Goal: Task Accomplishment & Management: Use online tool/utility

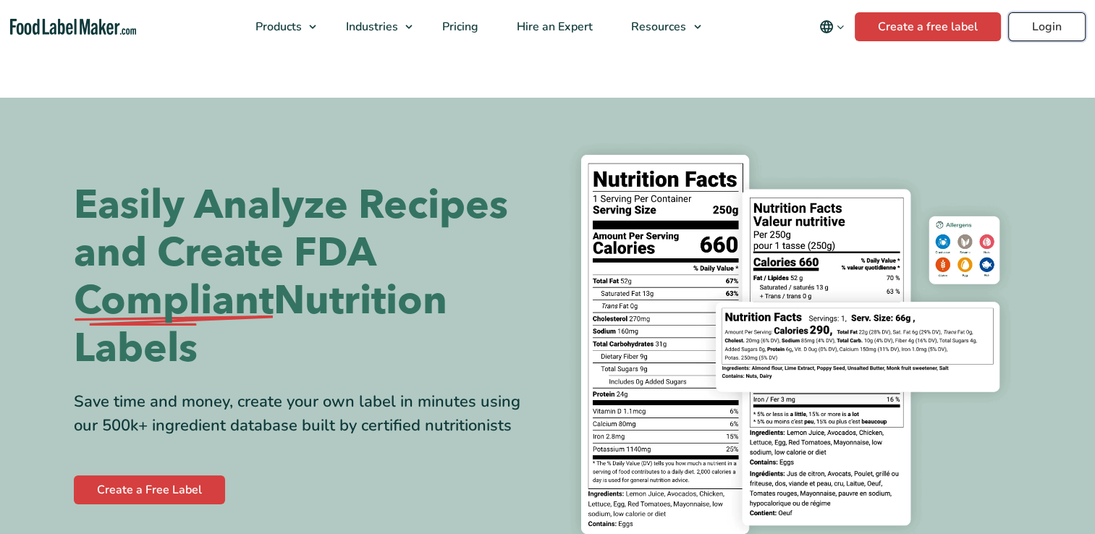
click at [1025, 30] on link "Login" at bounding box center [1046, 26] width 77 height 29
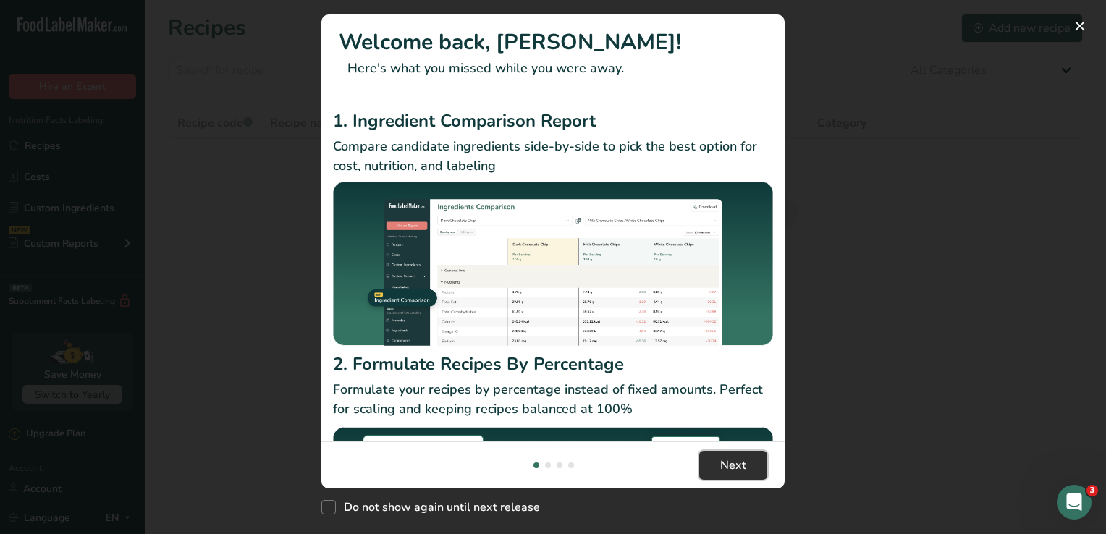
click at [724, 466] on span "Next" at bounding box center [733, 465] width 26 height 17
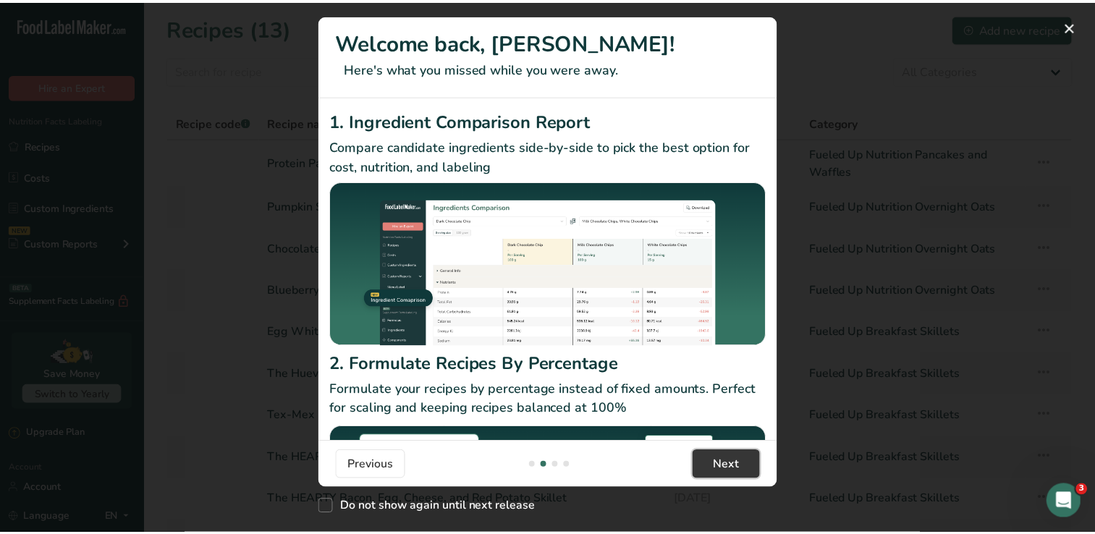
scroll to position [0, 463]
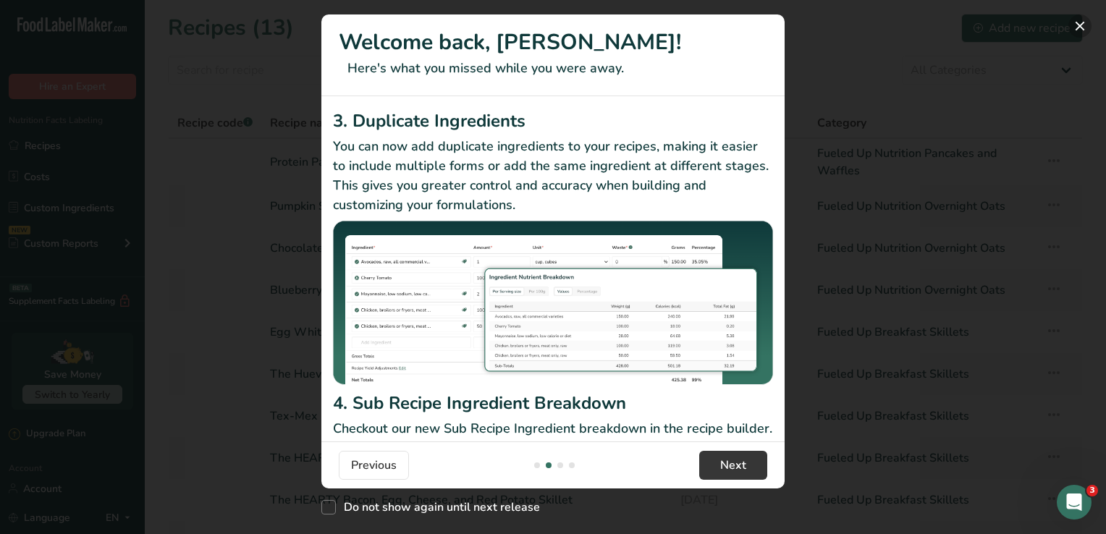
click at [1082, 25] on button "New Features" at bounding box center [1079, 25] width 23 height 23
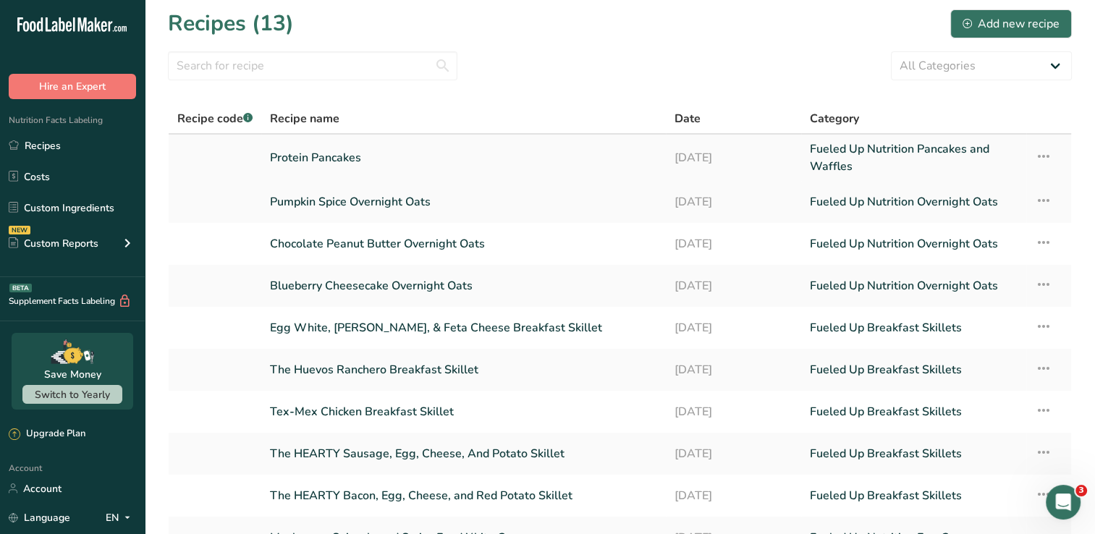
scroll to position [0, 0]
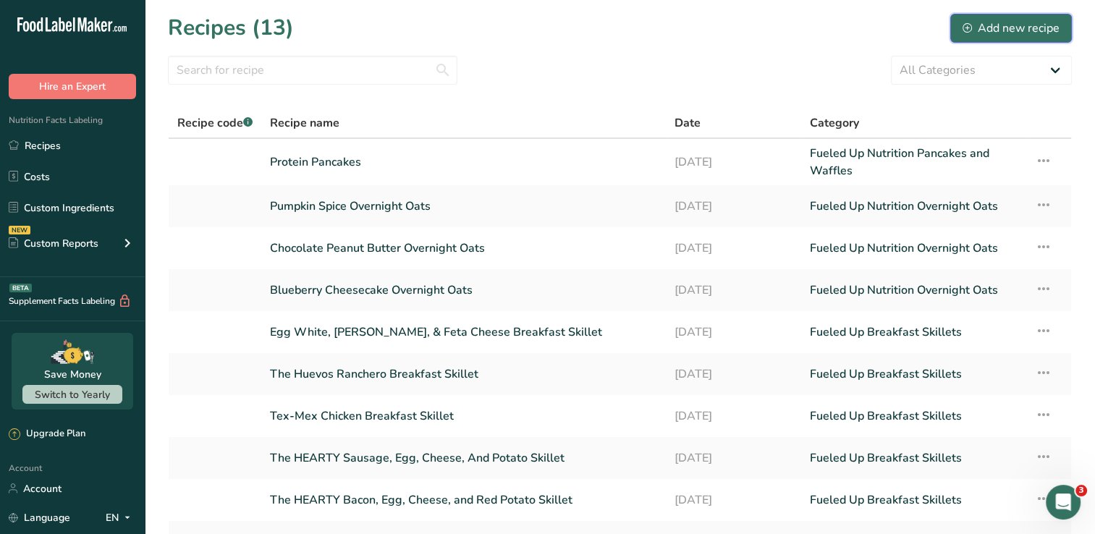
click at [1013, 33] on div "Add new recipe" at bounding box center [1010, 28] width 97 height 17
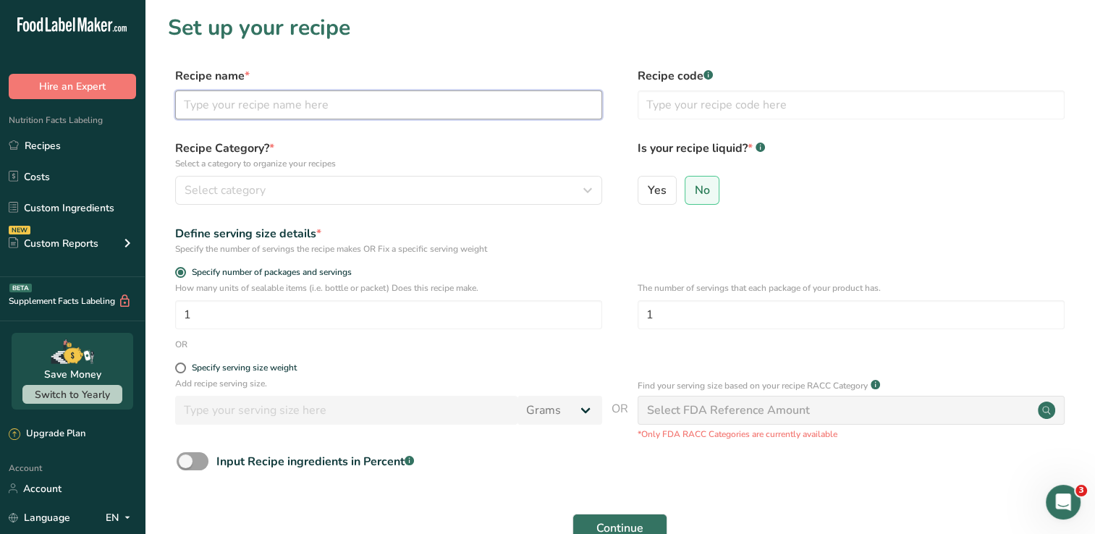
click at [284, 98] on input "text" at bounding box center [388, 104] width 427 height 29
drag, startPoint x: 208, startPoint y: 95, endPoint x: 203, endPoint y: 100, distance: 7.7
click at [203, 100] on input "Protien Pancakes" at bounding box center [388, 104] width 427 height 29
type input "Protein Pancakes"
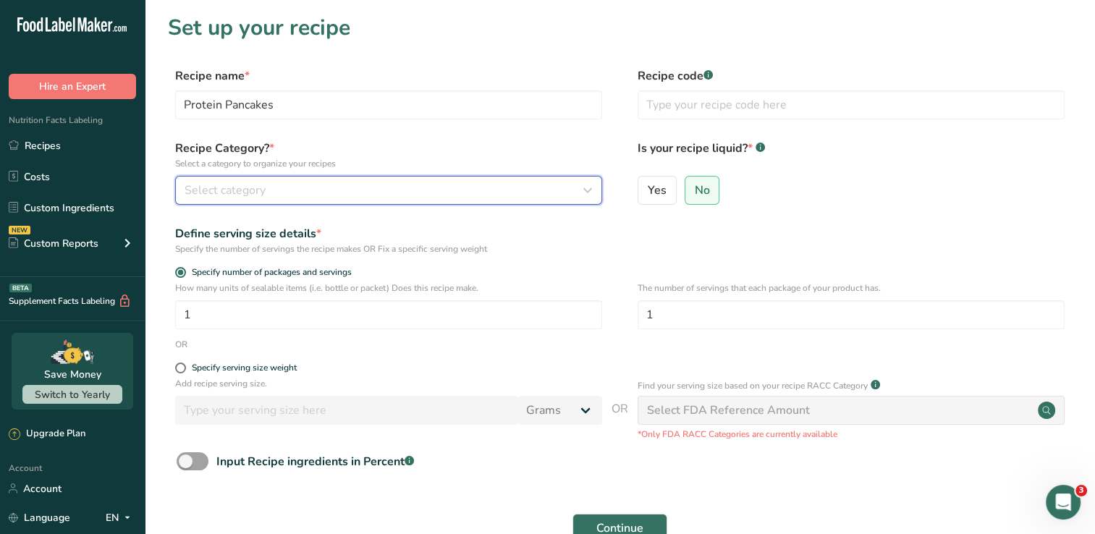
click at [572, 185] on div "Select category" at bounding box center [384, 190] width 399 height 17
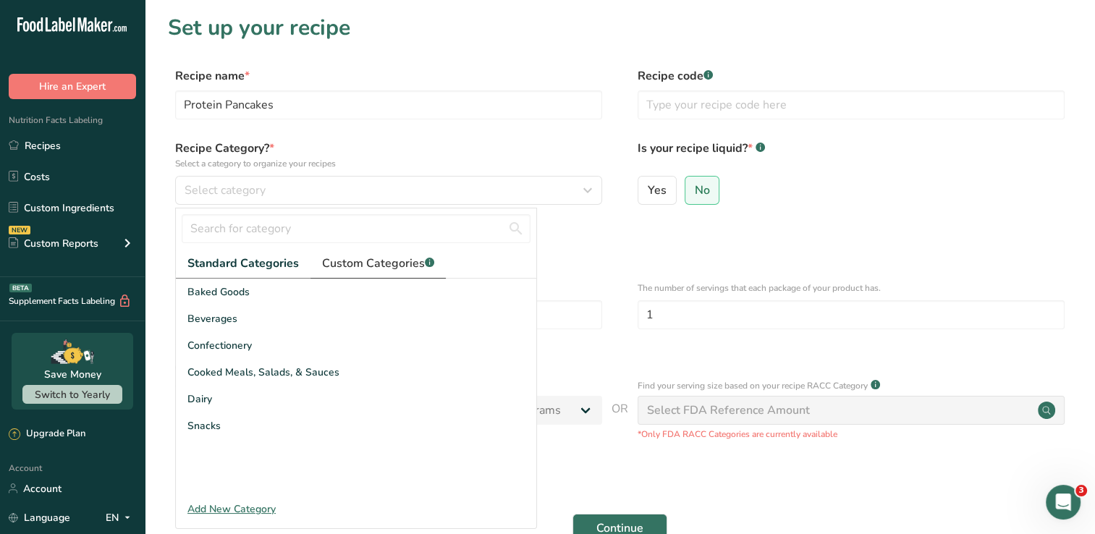
click at [402, 266] on span "Custom Categories .a-a{fill:#347362;}.b-a{fill:#fff;}" at bounding box center [378, 263] width 112 height 17
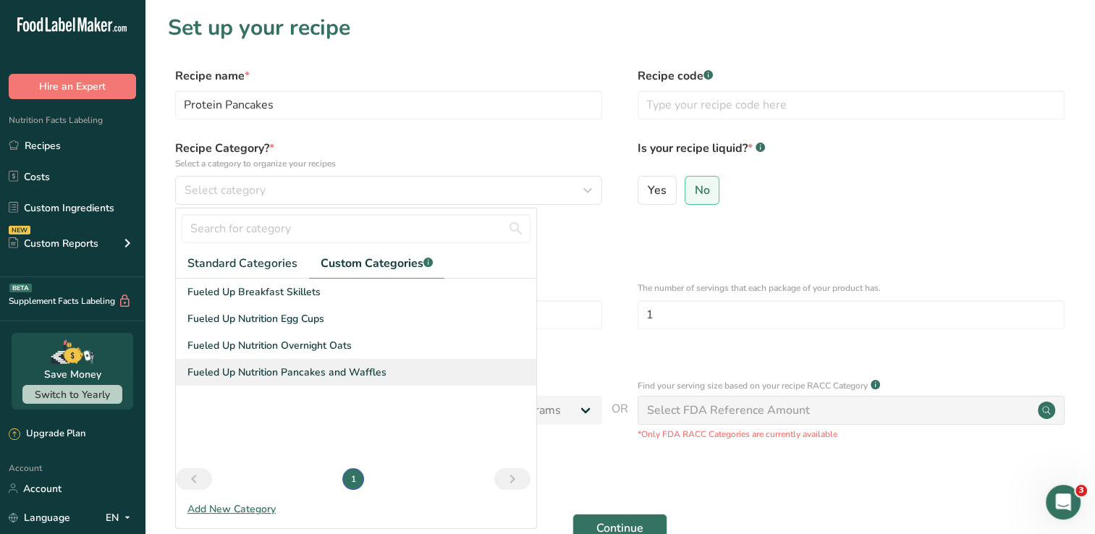
click at [347, 379] on div "Fueled Up Nutrition Pancakes and Waffles" at bounding box center [356, 372] width 360 height 27
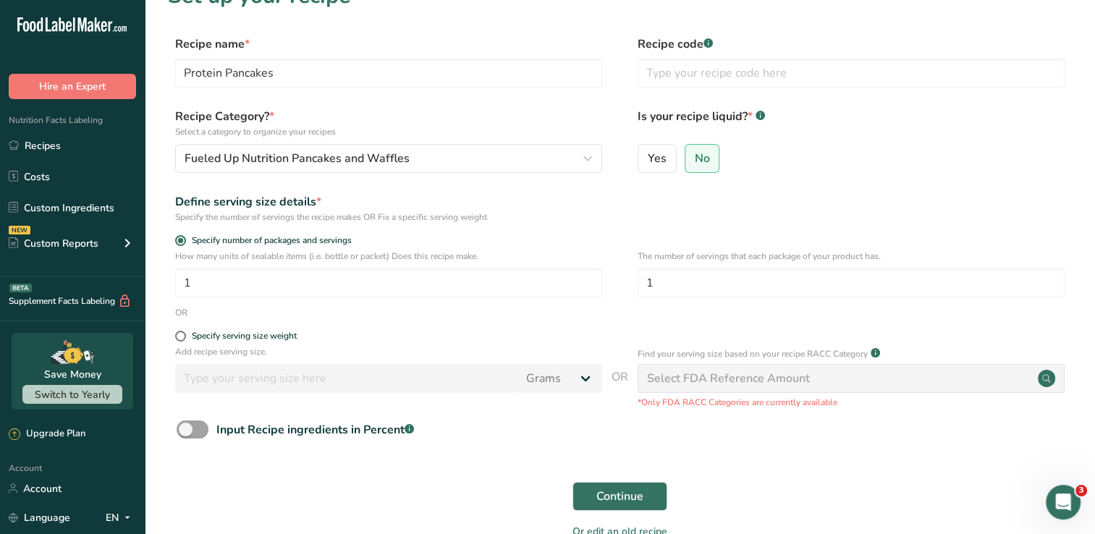
scroll to position [72, 0]
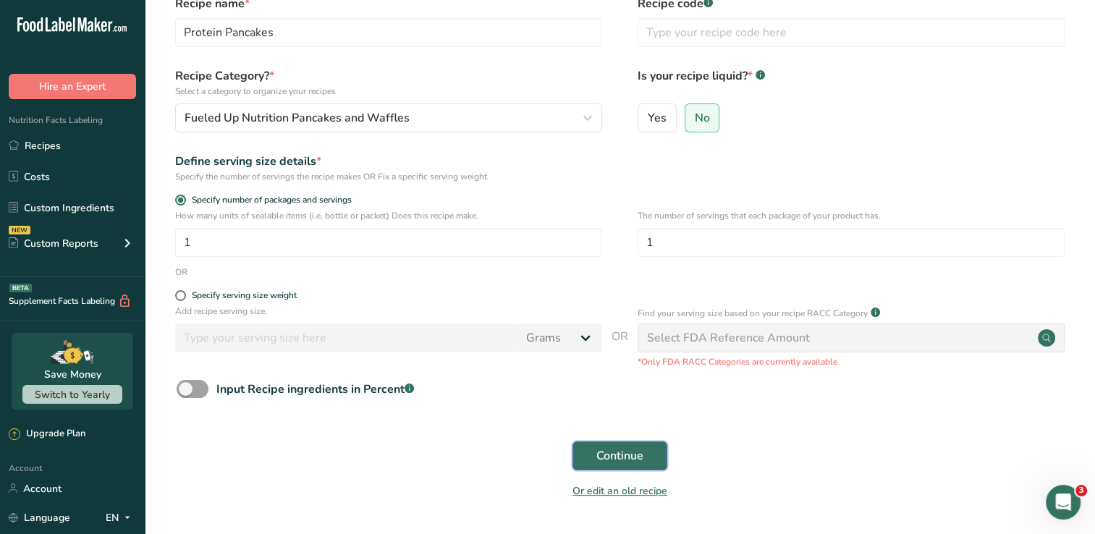
click at [605, 453] on span "Continue" at bounding box center [619, 455] width 47 height 17
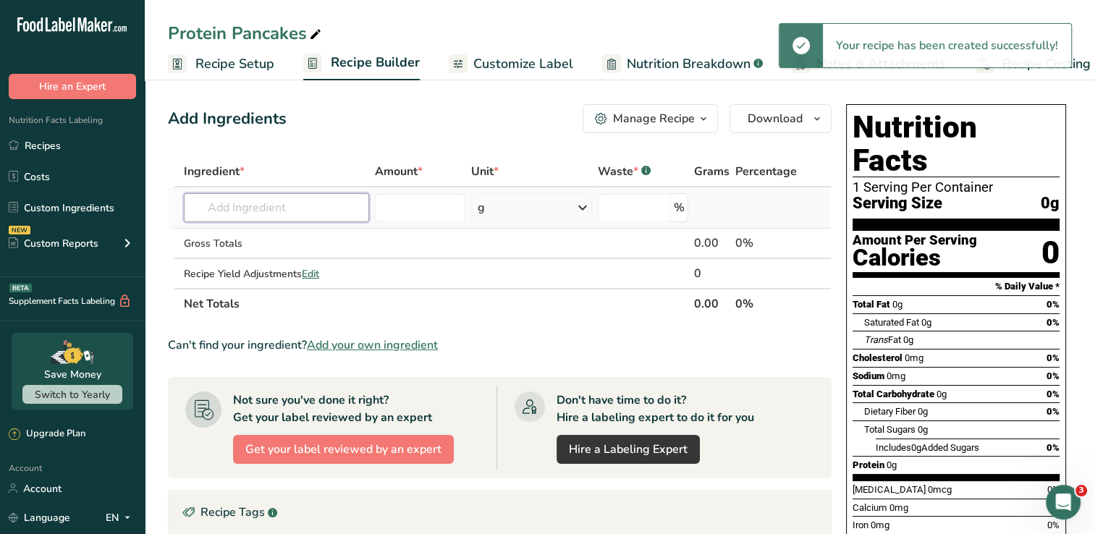
click at [293, 213] on input "text" at bounding box center [276, 207] width 185 height 29
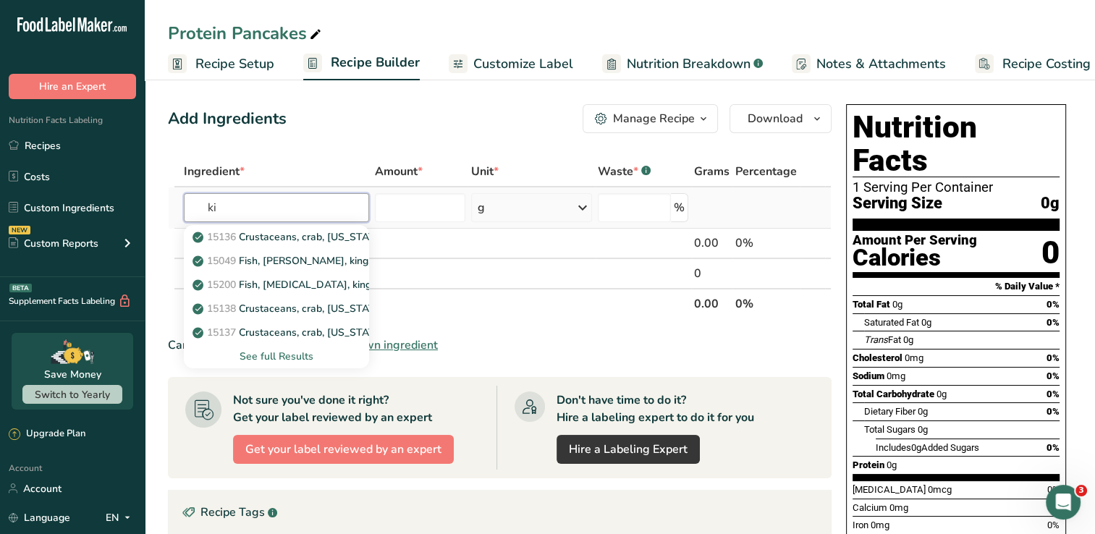
type input "k"
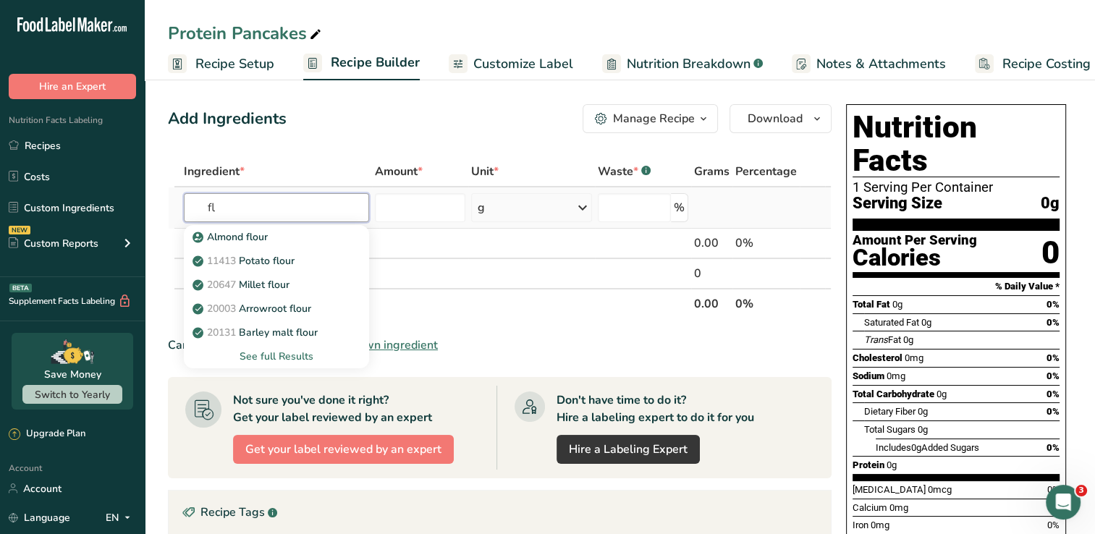
type input "f"
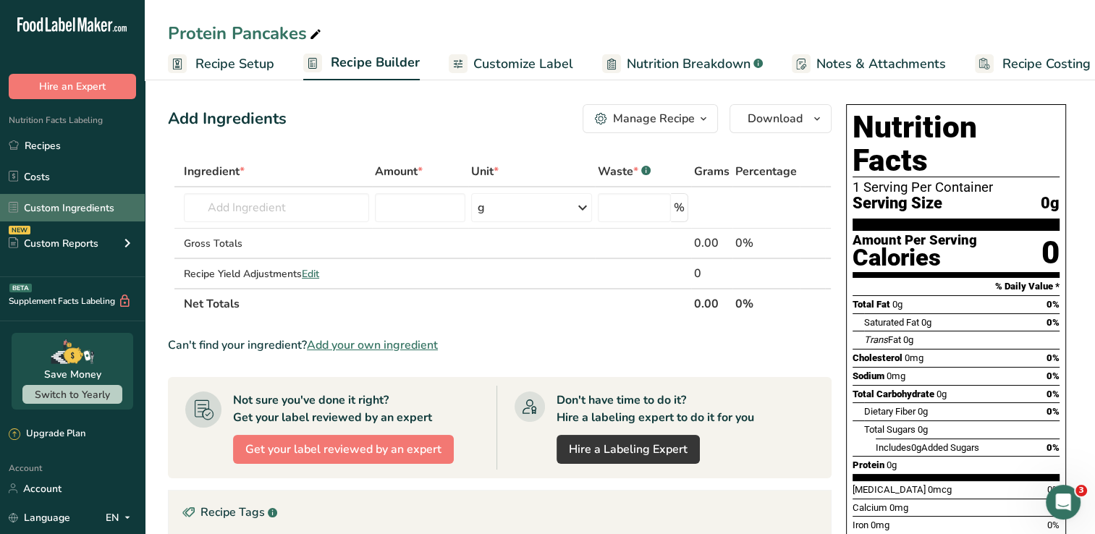
click at [122, 211] on link "Custom Ingredients" at bounding box center [72, 207] width 145 height 27
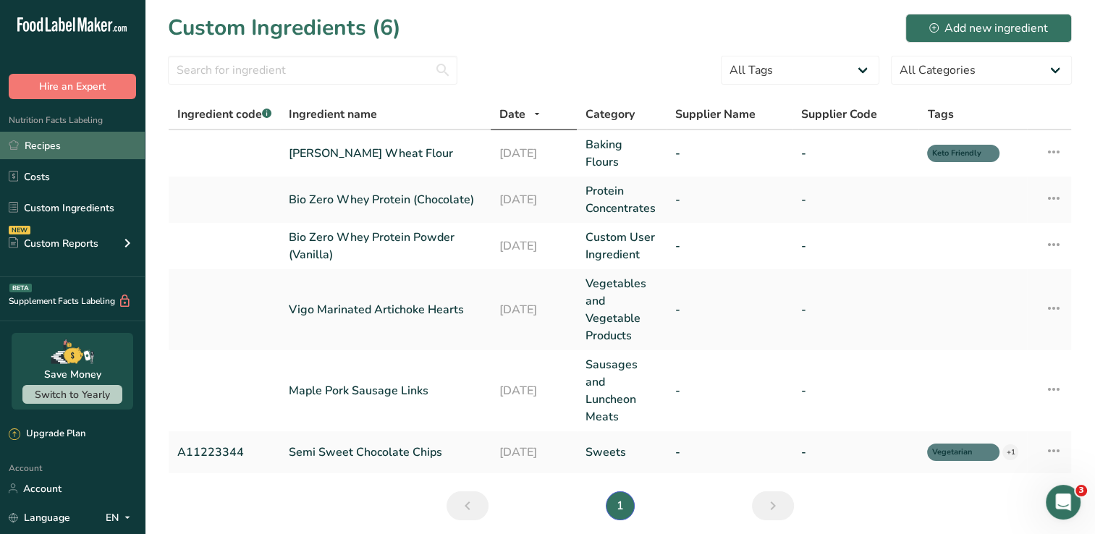
click at [74, 151] on link "Recipes" at bounding box center [72, 145] width 145 height 27
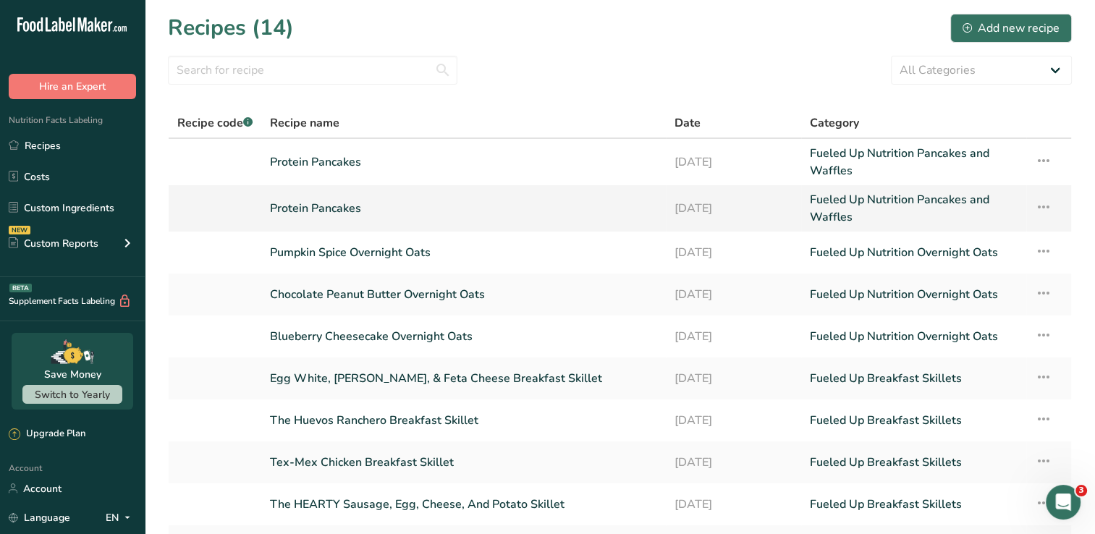
click at [315, 207] on link "Protein Pancakes" at bounding box center [463, 208] width 387 height 35
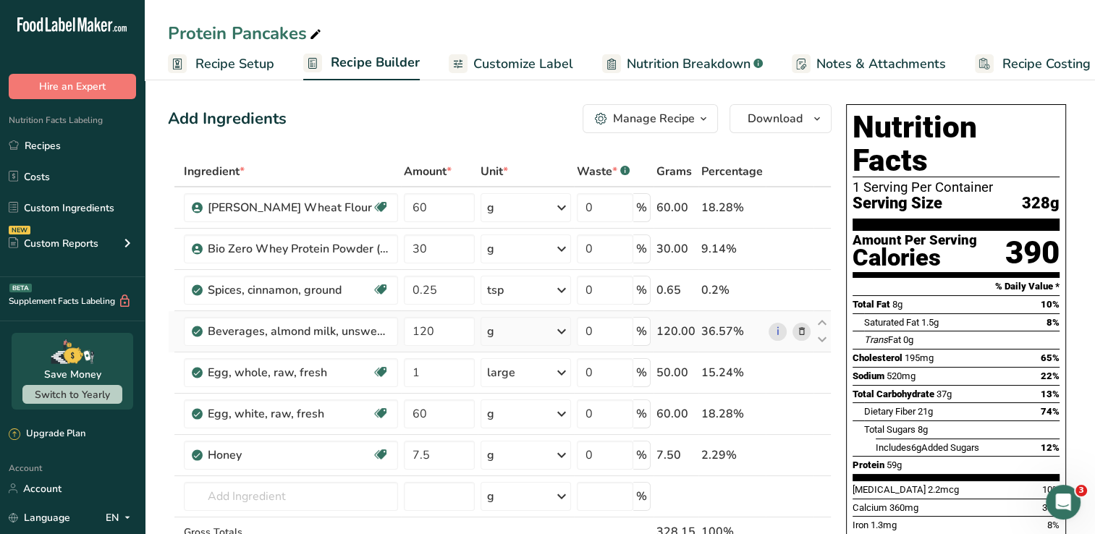
click at [802, 328] on icon at bounding box center [801, 331] width 10 height 15
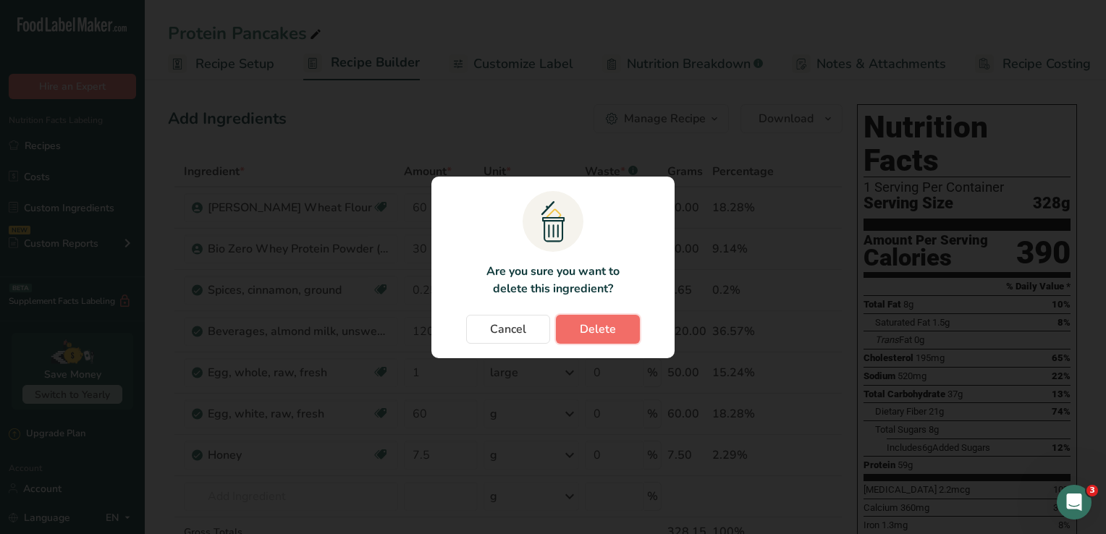
click at [596, 331] on span "Delete" at bounding box center [598, 329] width 36 height 17
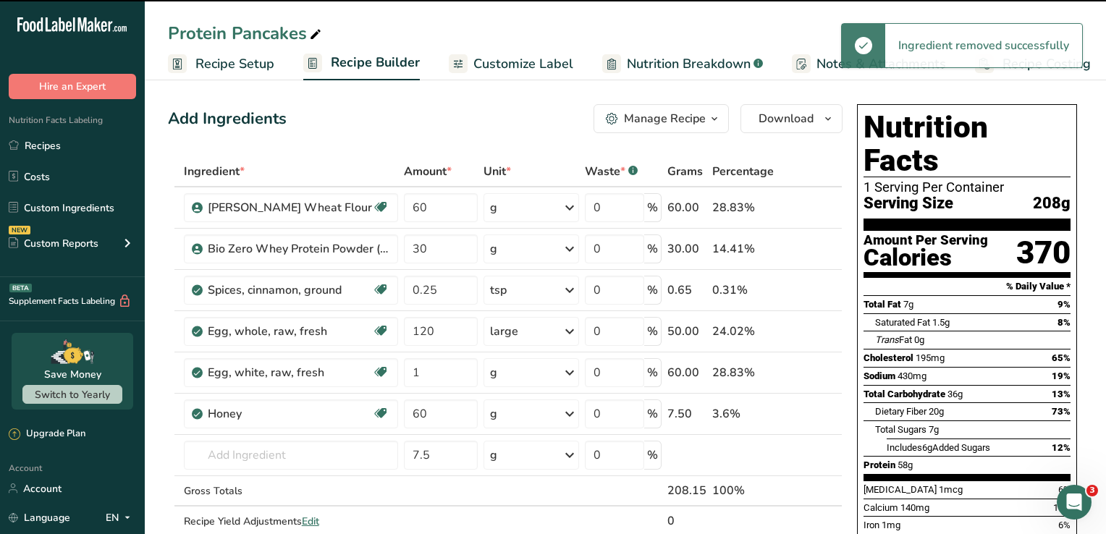
type input "1"
type input "60"
type input "7.5"
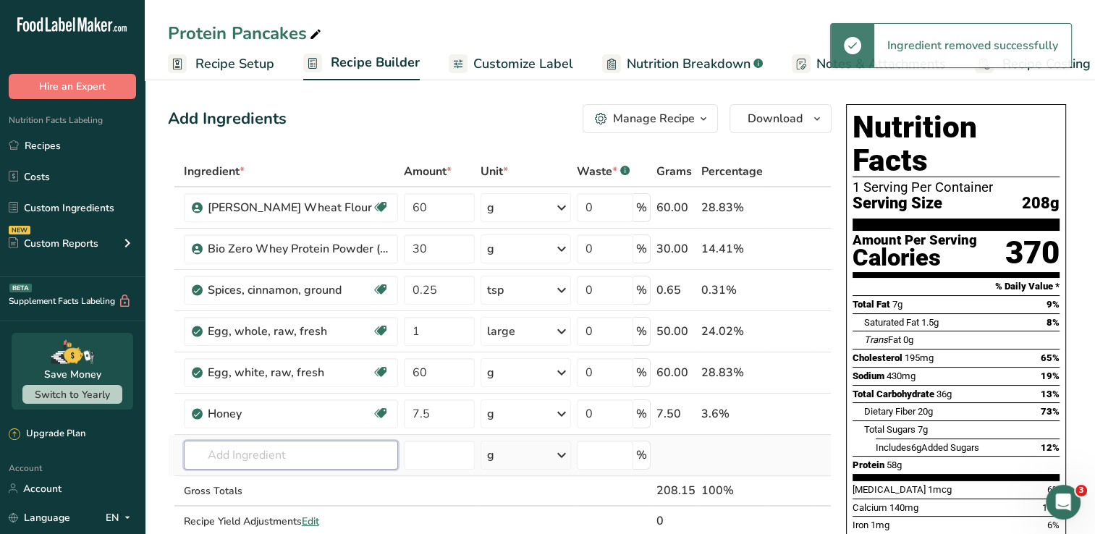
drag, startPoint x: 260, startPoint y: 452, endPoint x: 239, endPoint y: 436, distance: 26.8
click at [259, 452] on input "text" at bounding box center [291, 455] width 214 height 29
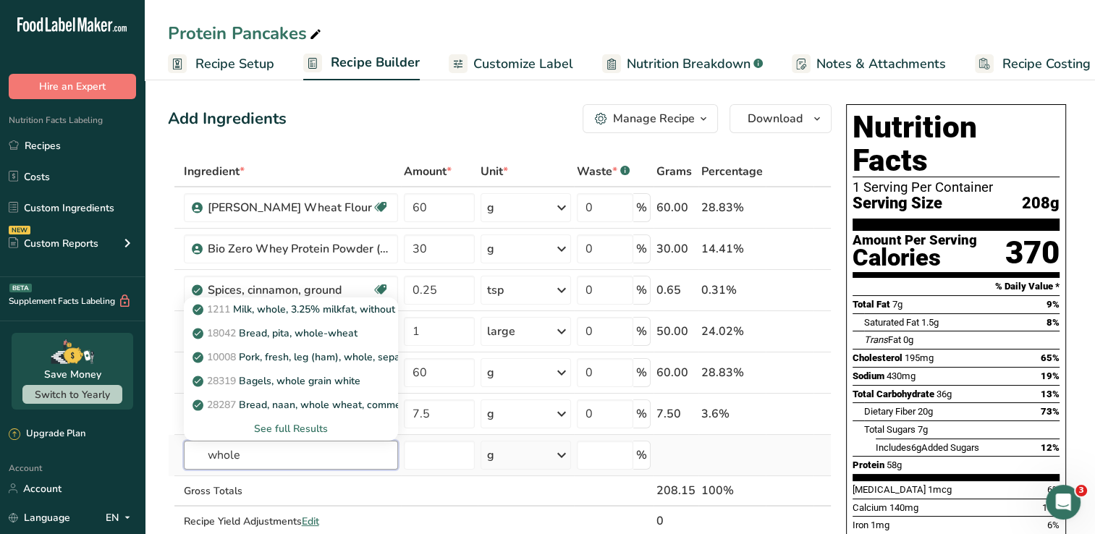
type input "whole"
click at [265, 421] on div "See full Results" at bounding box center [290, 428] width 191 height 15
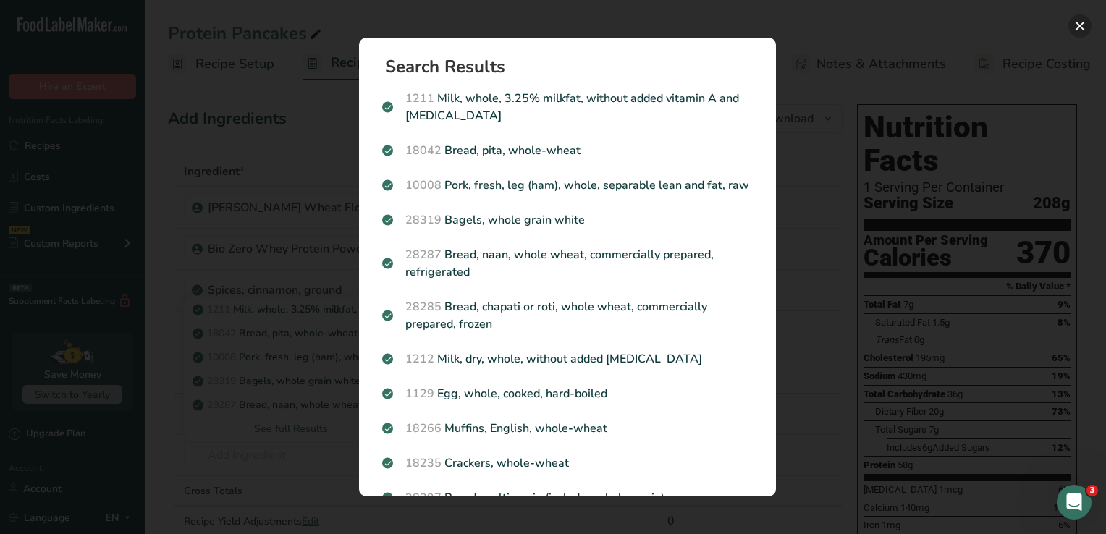
click at [1077, 25] on button "Search results modal" at bounding box center [1079, 25] width 23 height 23
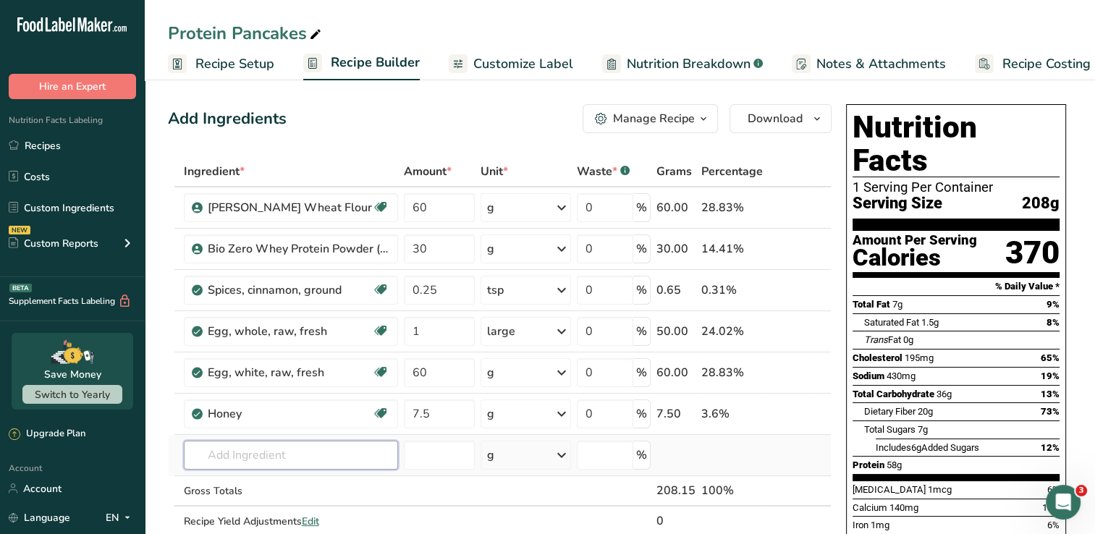
drag, startPoint x: 277, startPoint y: 459, endPoint x: 281, endPoint y: 441, distance: 17.7
click at [281, 444] on input "text" at bounding box center [291, 455] width 214 height 29
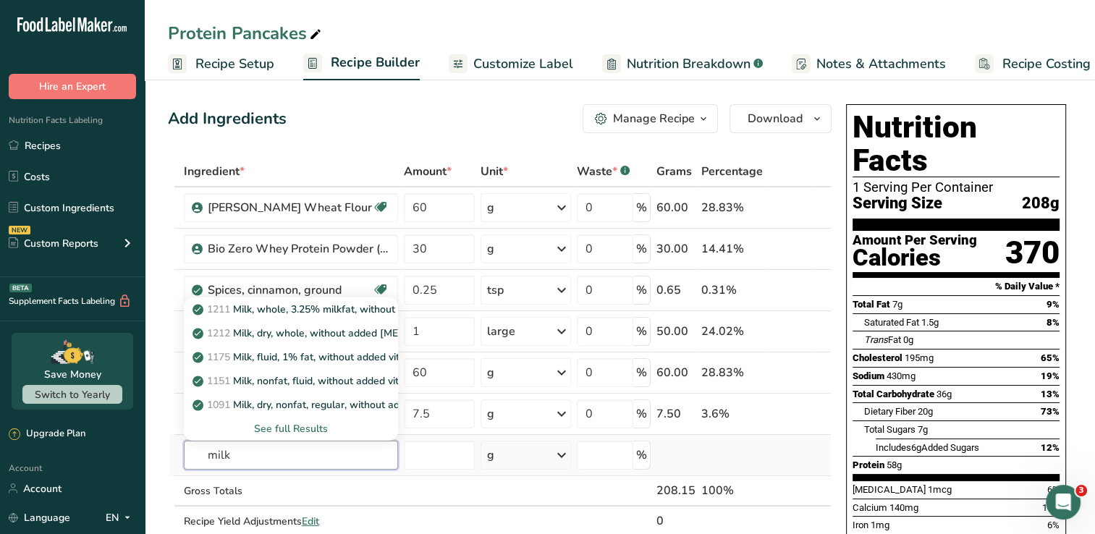
type input "milk"
click at [305, 427] on div "See full Results" at bounding box center [290, 428] width 191 height 15
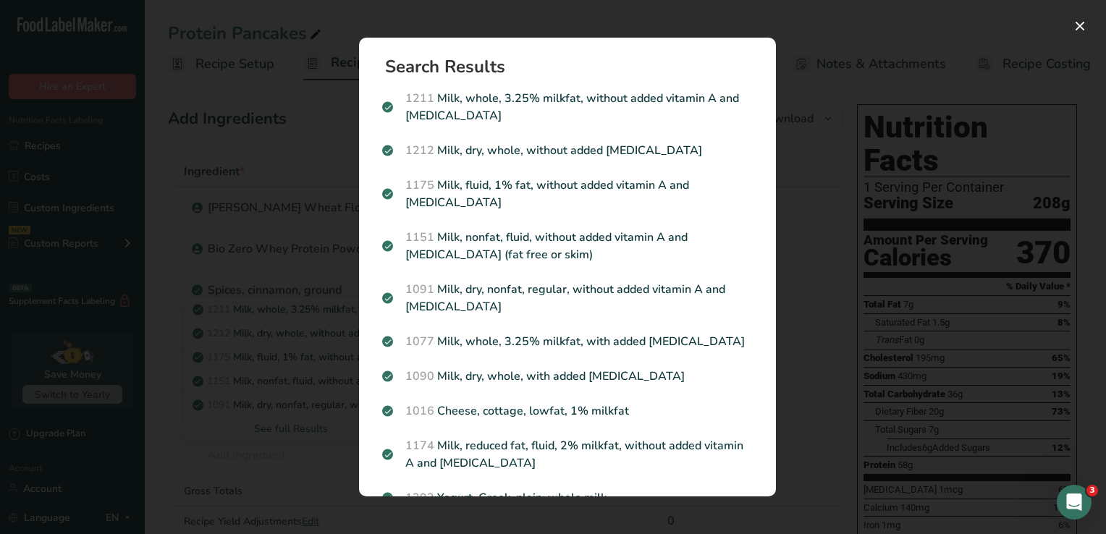
click at [583, 339] on p "1077 Milk, whole, 3.25% milkfat, with added [MEDICAL_DATA]" at bounding box center [567, 341] width 370 height 17
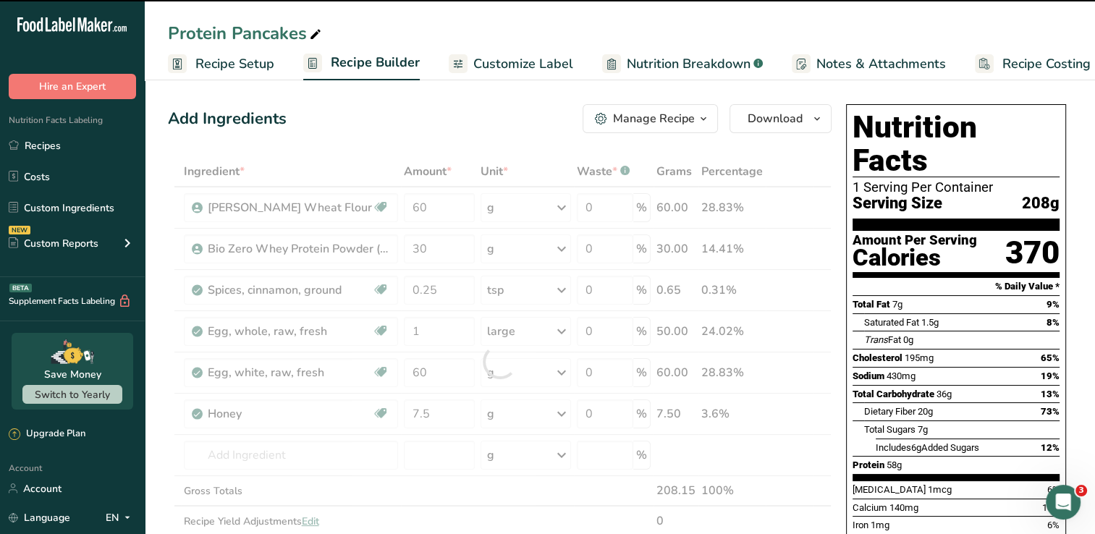
type input "0"
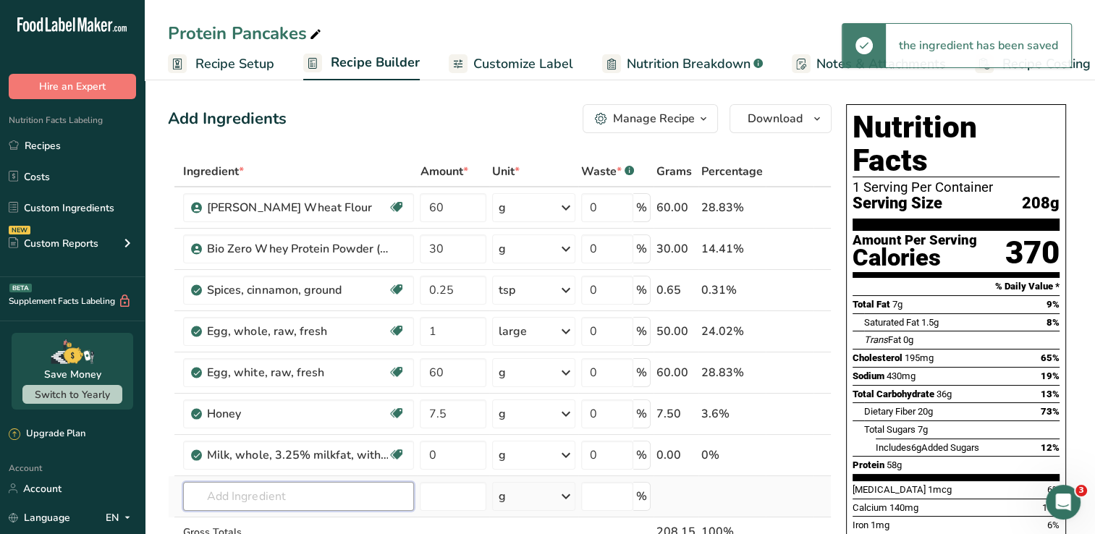
click at [257, 504] on input "text" at bounding box center [298, 496] width 231 height 29
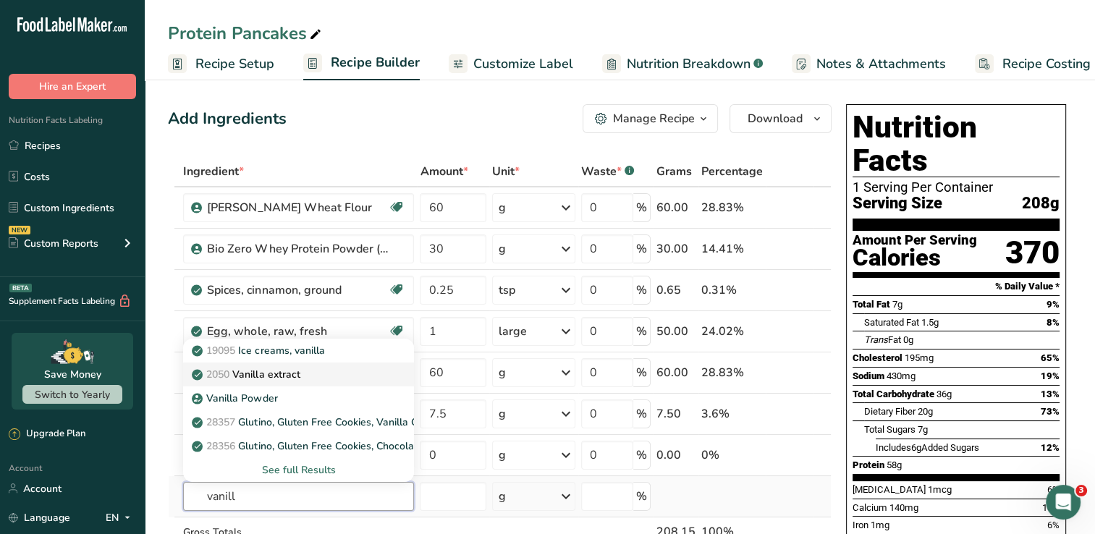
type input "vanill"
click at [289, 375] on p "2050 Vanilla extract" at bounding box center [247, 374] width 105 height 15
type input "Vanilla extract"
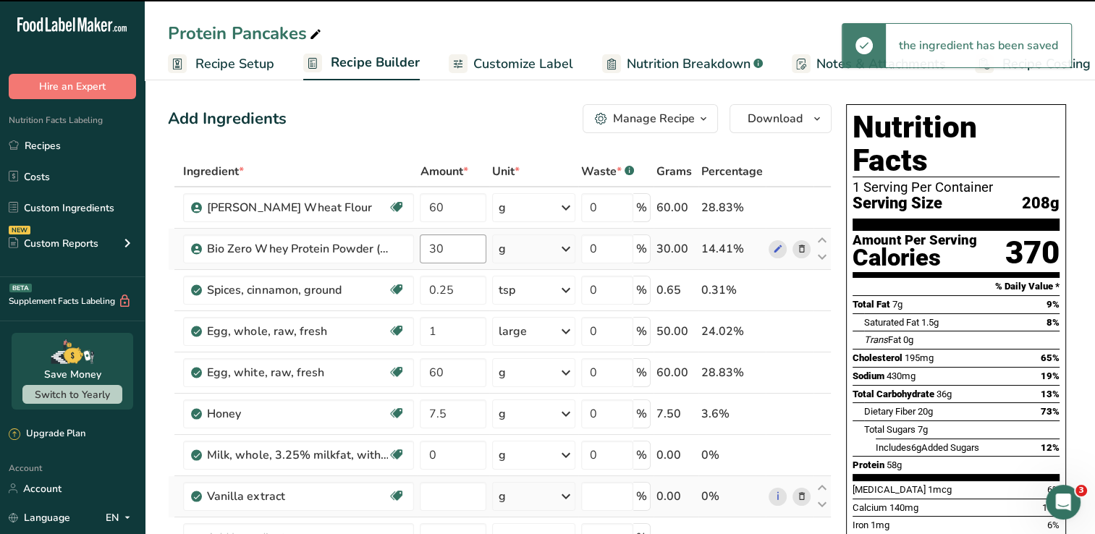
type input "0"
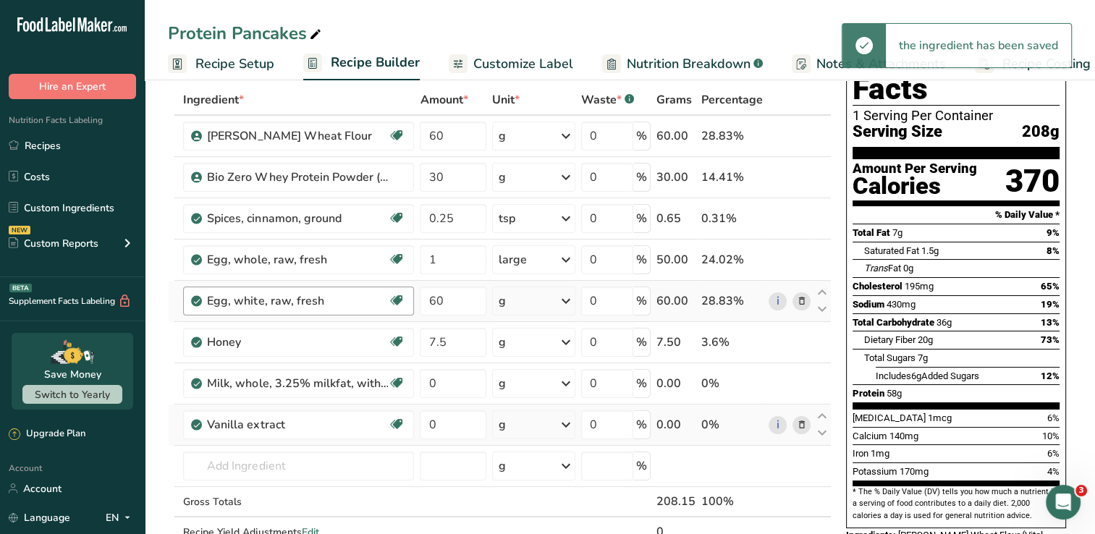
scroll to position [72, 0]
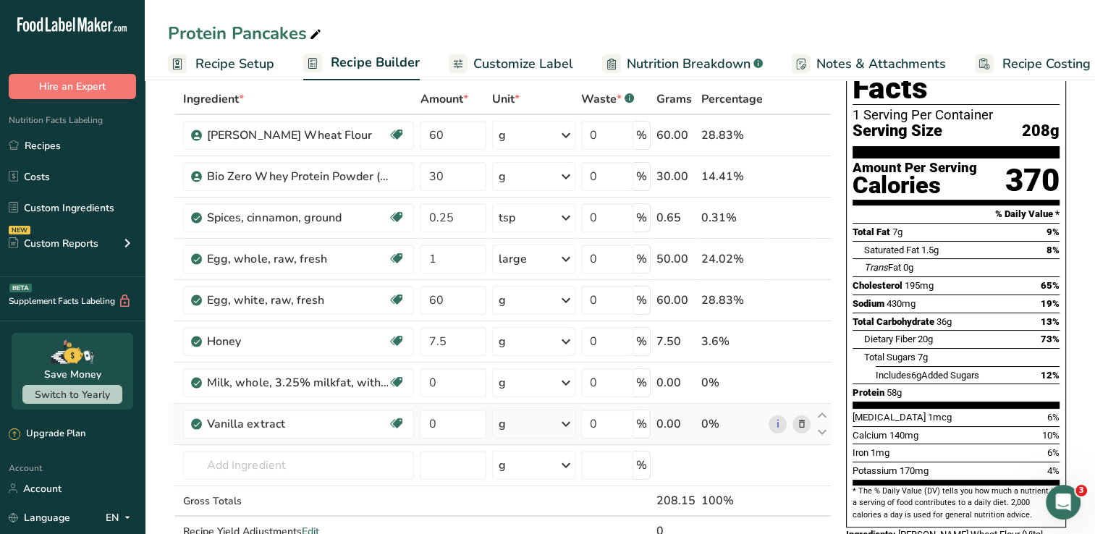
click at [561, 427] on icon at bounding box center [565, 424] width 17 height 26
click at [546, 468] on div "1 tsp" at bounding box center [562, 472] width 122 height 21
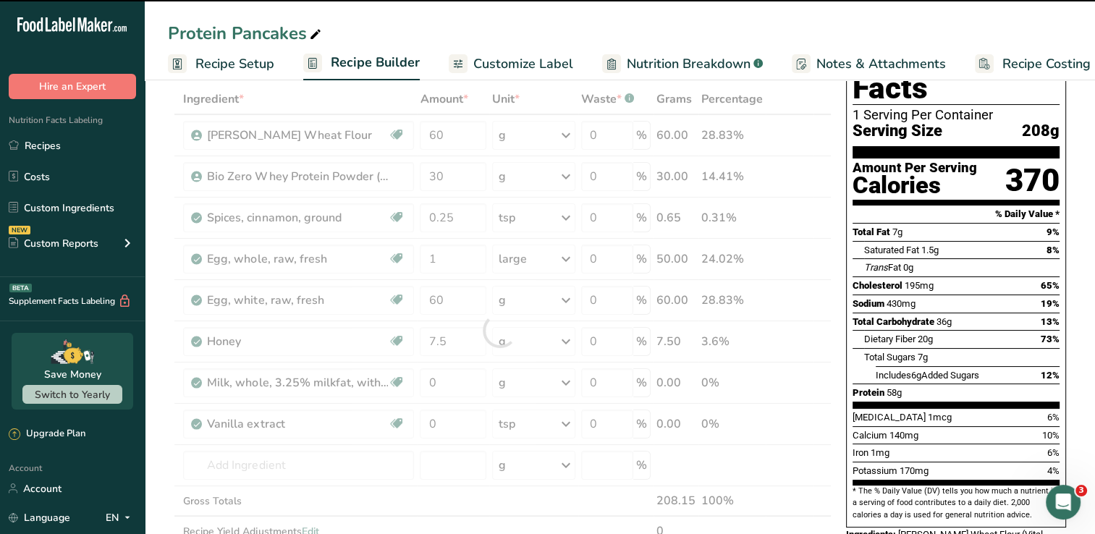
click at [452, 426] on div at bounding box center [500, 330] width 664 height 493
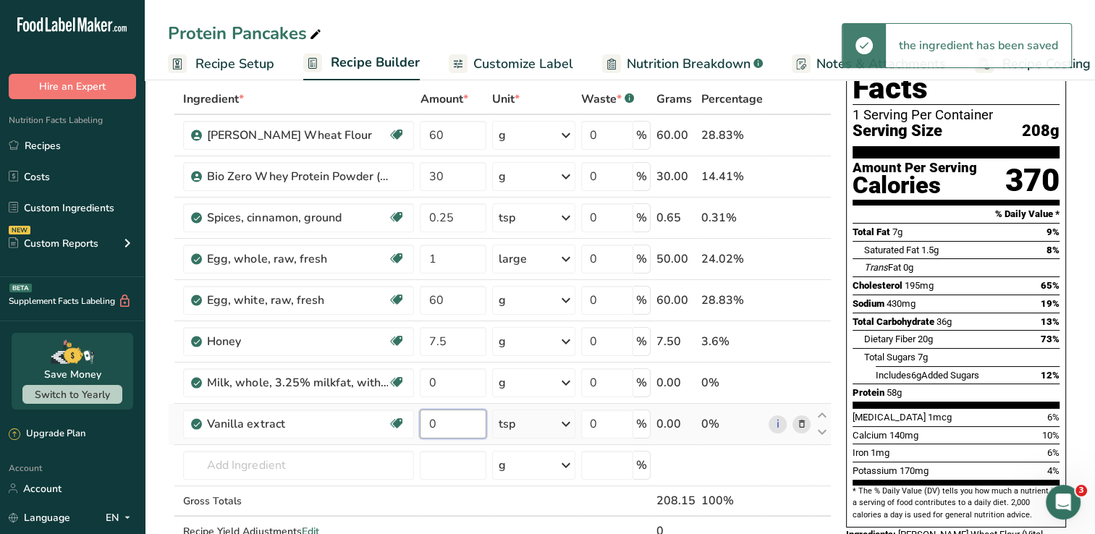
click at [440, 421] on input "0" at bounding box center [453, 424] width 67 height 29
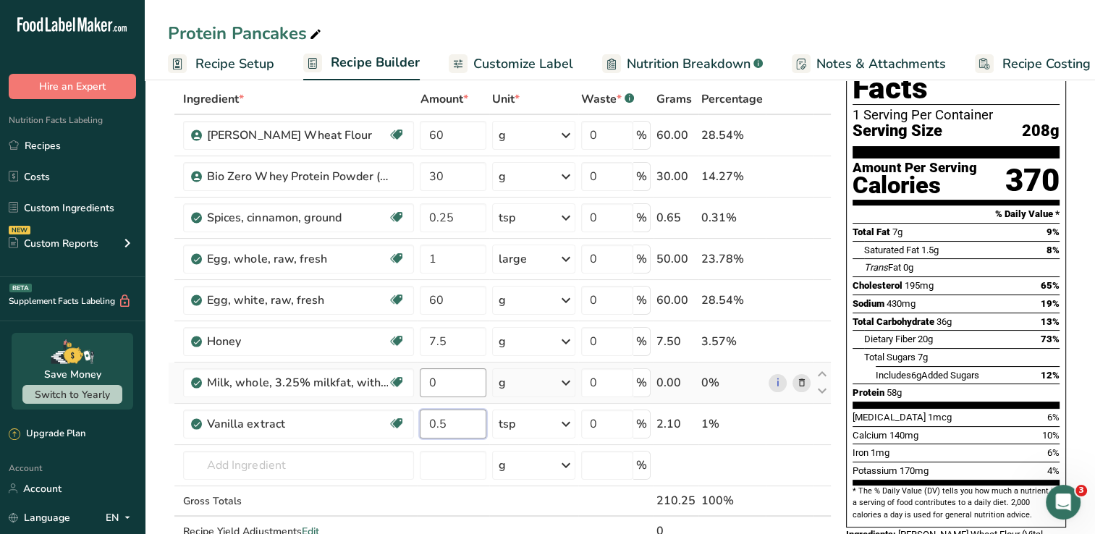
type input "0.5"
click at [456, 385] on div "Ingredient * Amount * Unit * Waste * .a-a{fill:#347362;}.b-a{fill:#fff;} Grams …" at bounding box center [500, 330] width 664 height 493
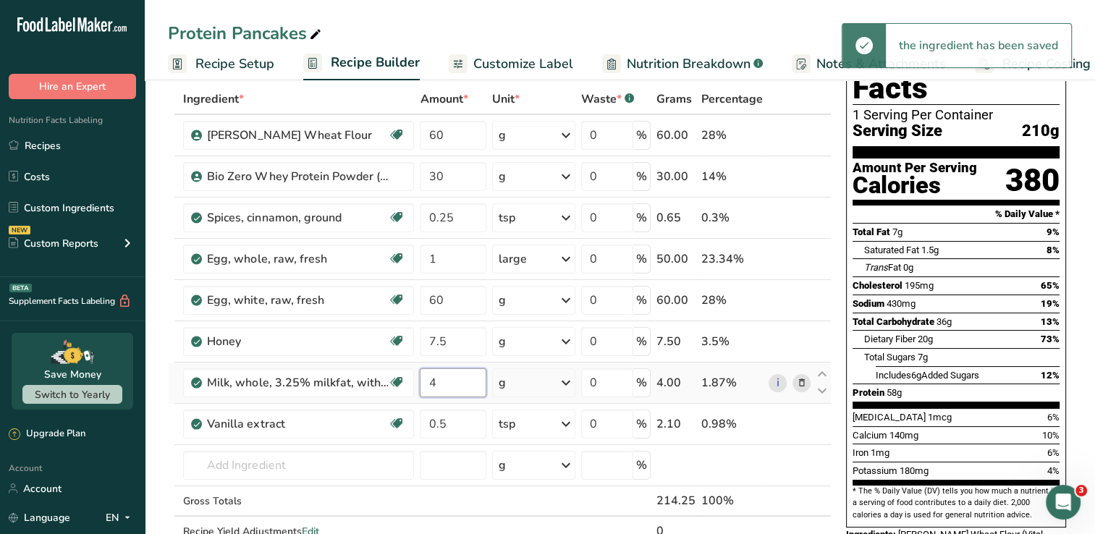
type input "4"
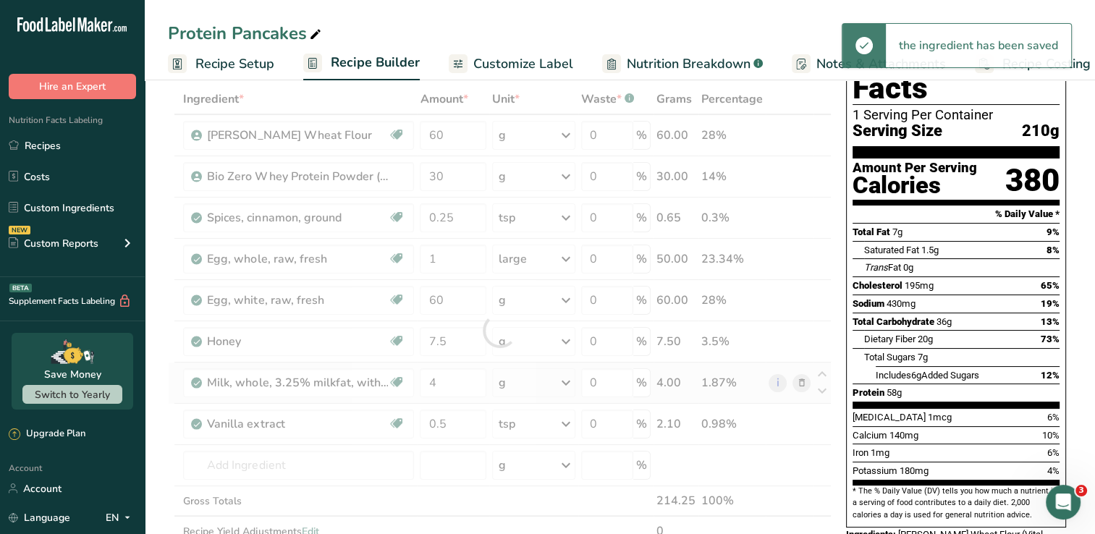
click at [566, 378] on div "Ingredient * Amount * Unit * Waste * .a-a{fill:#347362;}.b-a{fill:#fff;} Grams …" at bounding box center [500, 330] width 664 height 493
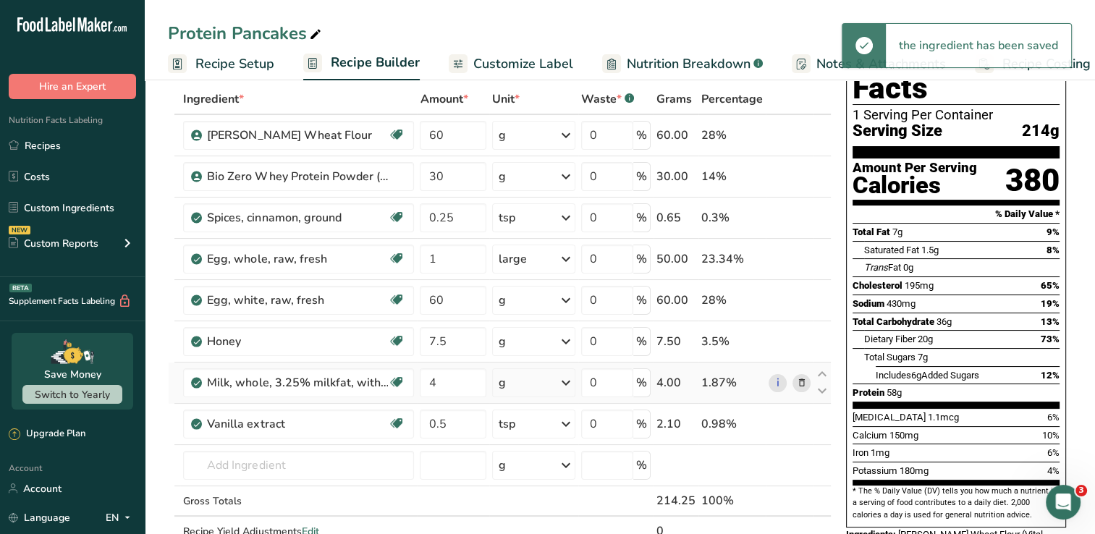
click at [566, 378] on icon at bounding box center [565, 383] width 17 height 26
click at [528, 470] on div "1 tbsp" at bounding box center [562, 473] width 122 height 21
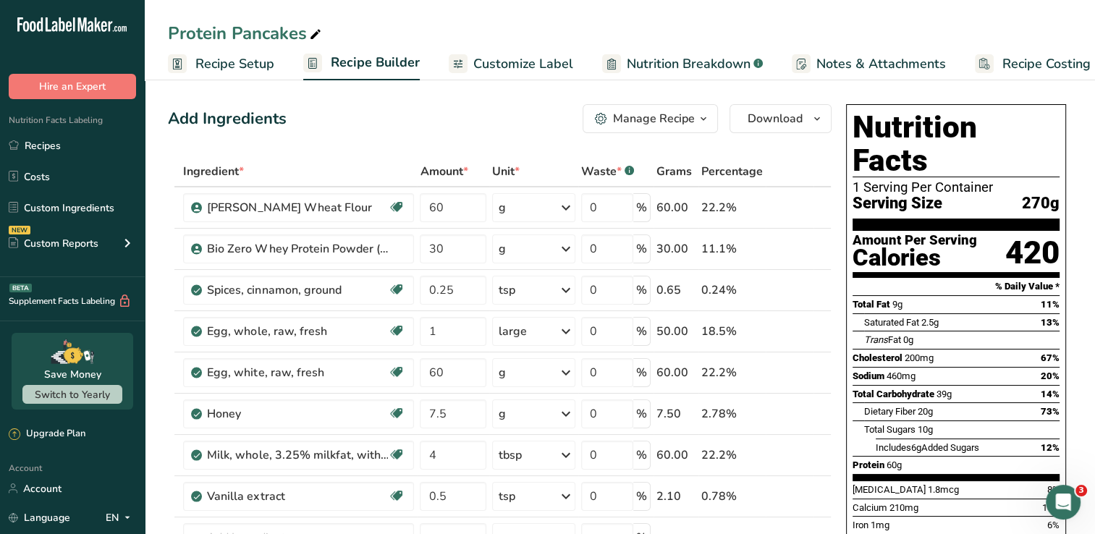
scroll to position [0, 0]
click at [495, 64] on span "Customize Label" at bounding box center [523, 64] width 100 height 20
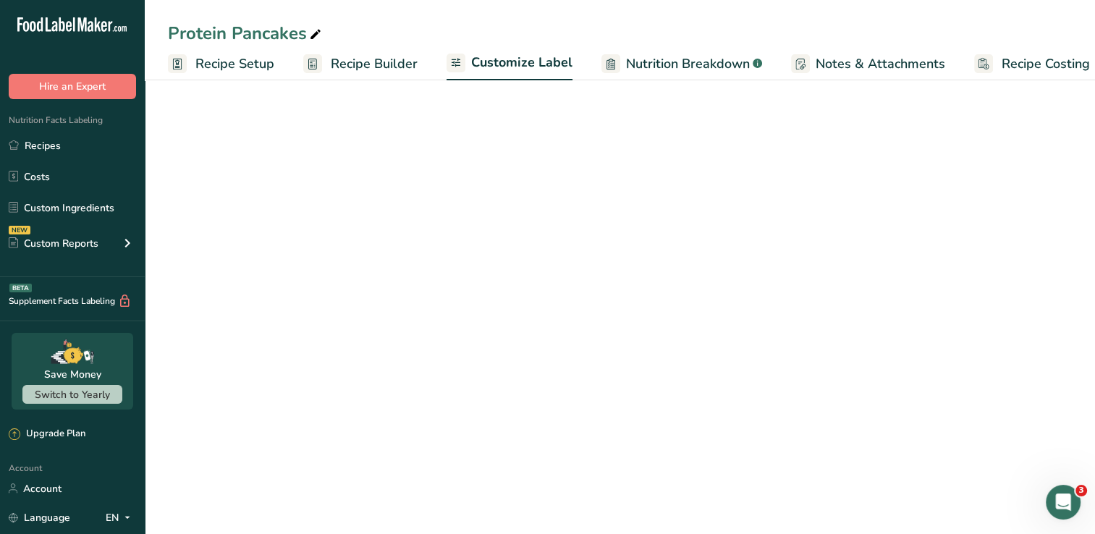
scroll to position [0, 18]
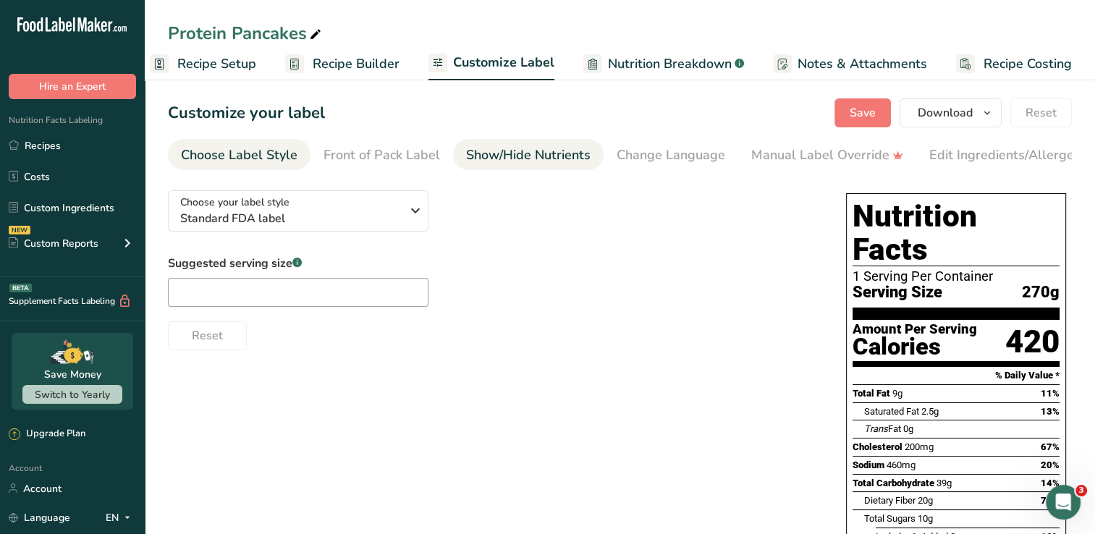
click at [565, 150] on div "Show/Hide Nutrients" at bounding box center [528, 155] width 124 height 20
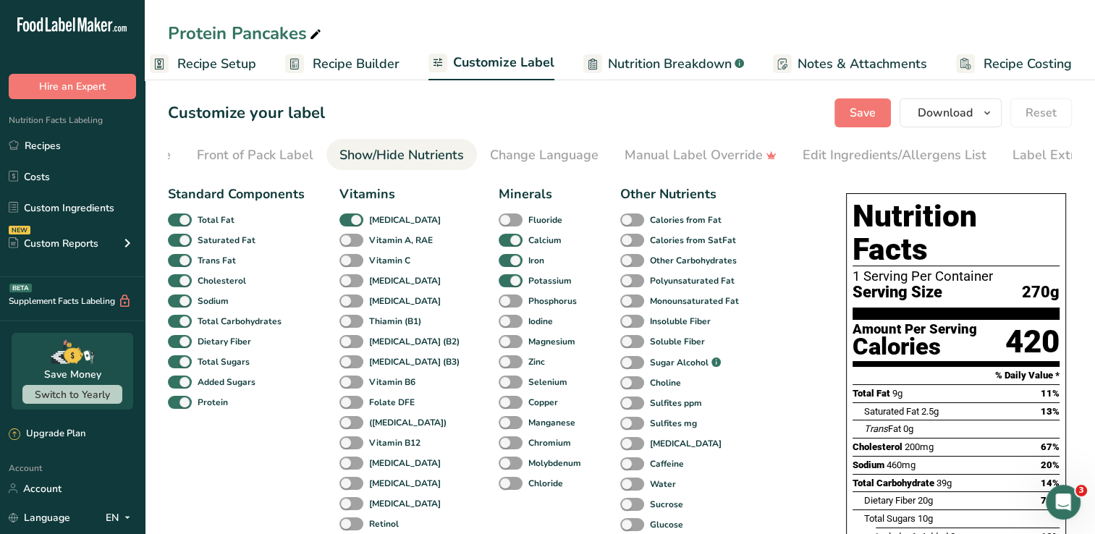
scroll to position [0, 165]
click at [344, 263] on span at bounding box center [351, 261] width 24 height 14
click at [344, 263] on input "Vitamin C" at bounding box center [343, 259] width 9 height 9
checkbox input "true"
click at [344, 286] on span at bounding box center [351, 281] width 24 height 14
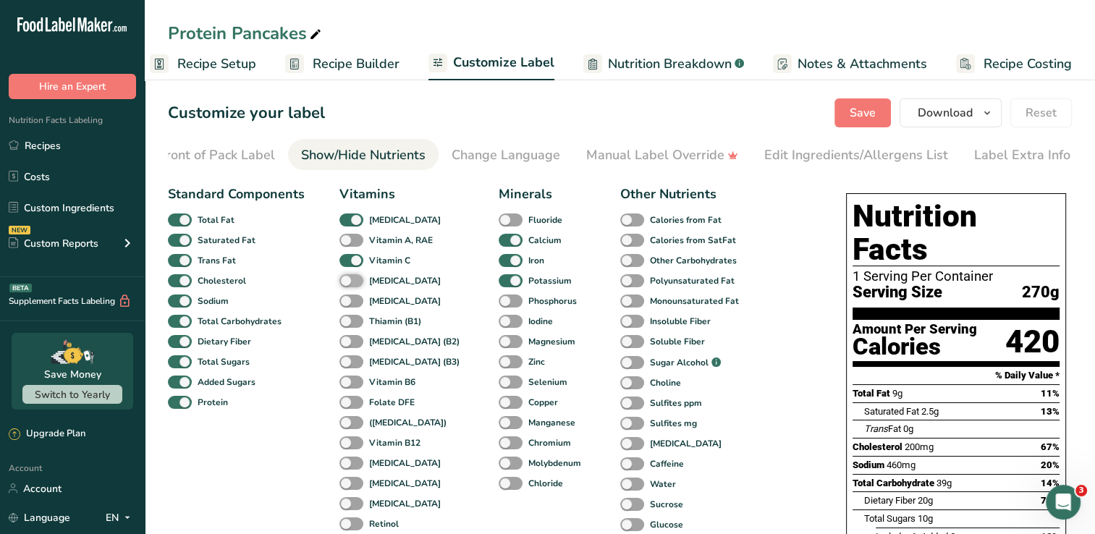
click at [344, 285] on input "[MEDICAL_DATA]" at bounding box center [343, 280] width 9 height 9
checkbox input "true"
click at [343, 302] on span at bounding box center [351, 301] width 24 height 14
click at [343, 302] on input "[MEDICAL_DATA]" at bounding box center [343, 300] width 9 height 9
checkbox input "true"
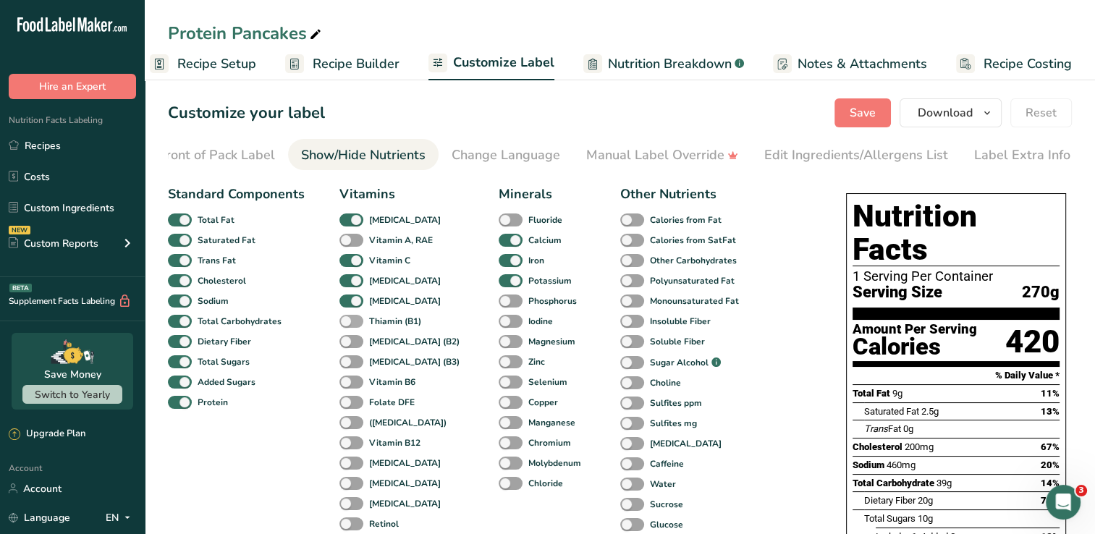
click at [346, 326] on span at bounding box center [351, 322] width 24 height 14
click at [346, 326] on input "Thiamin (B1)" at bounding box center [343, 320] width 9 height 9
checkbox input "true"
click at [344, 340] on span at bounding box center [351, 342] width 24 height 14
click at [344, 340] on input "[MEDICAL_DATA] (B2)" at bounding box center [343, 340] width 9 height 9
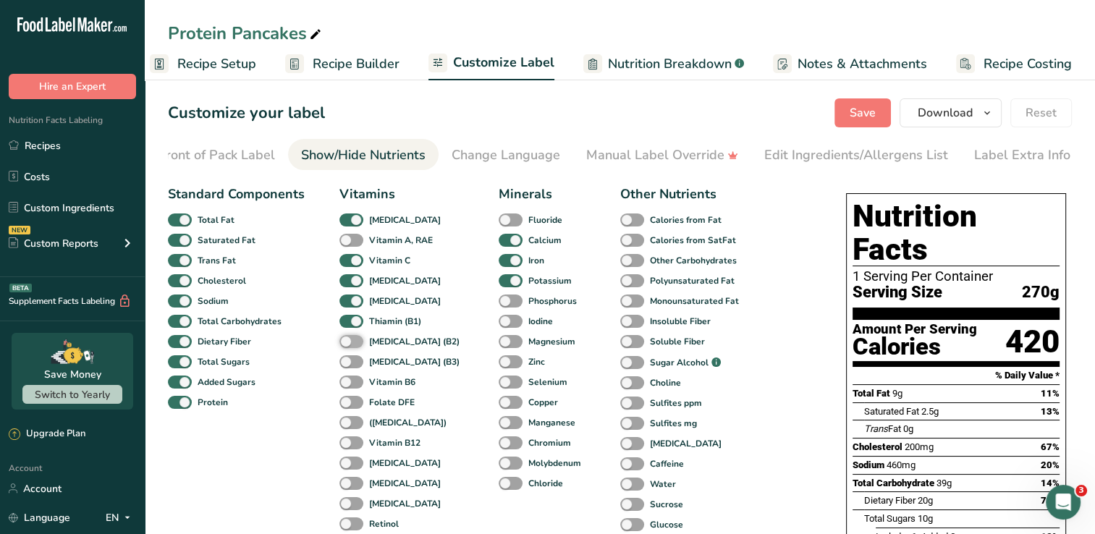
checkbox input "true"
click at [345, 357] on div "[MEDICAL_DATA] (B3)" at bounding box center [354, 362] width 31 height 20
click at [344, 357] on div "[MEDICAL_DATA] (B3)" at bounding box center [354, 362] width 31 height 20
click at [349, 365] on span at bounding box center [351, 362] width 24 height 14
click at [349, 365] on input "[MEDICAL_DATA] (B3)" at bounding box center [343, 361] width 9 height 9
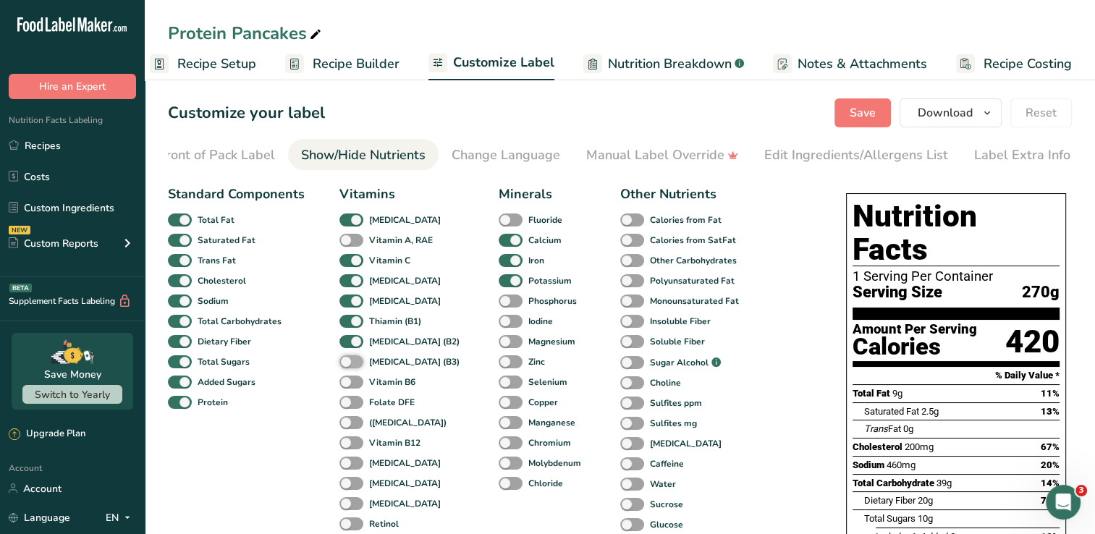
checkbox input "true"
click at [349, 380] on span at bounding box center [351, 383] width 24 height 14
click at [349, 380] on input "Vitamin B6" at bounding box center [343, 381] width 9 height 9
checkbox input "true"
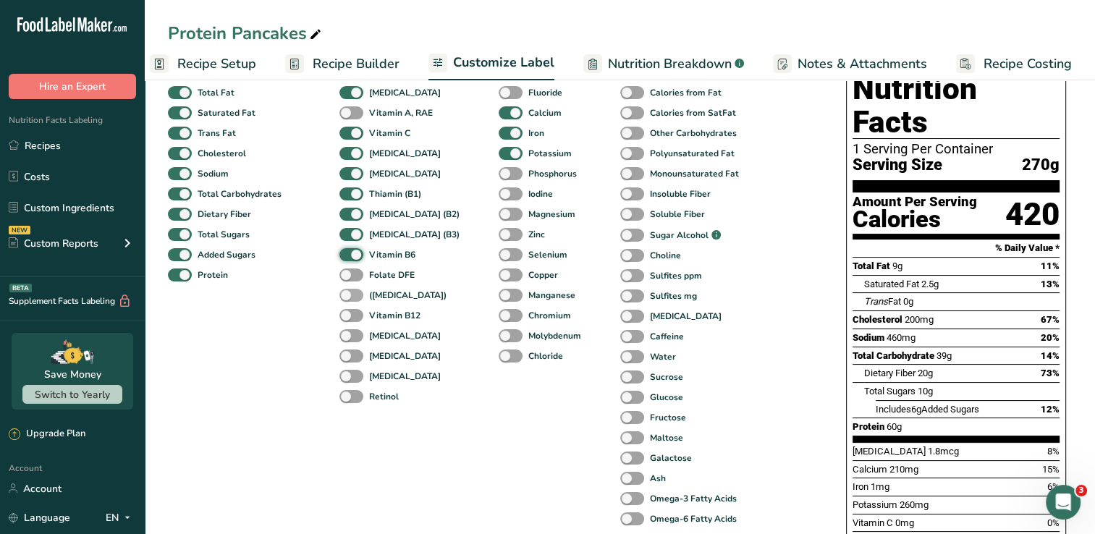
scroll to position [145, 0]
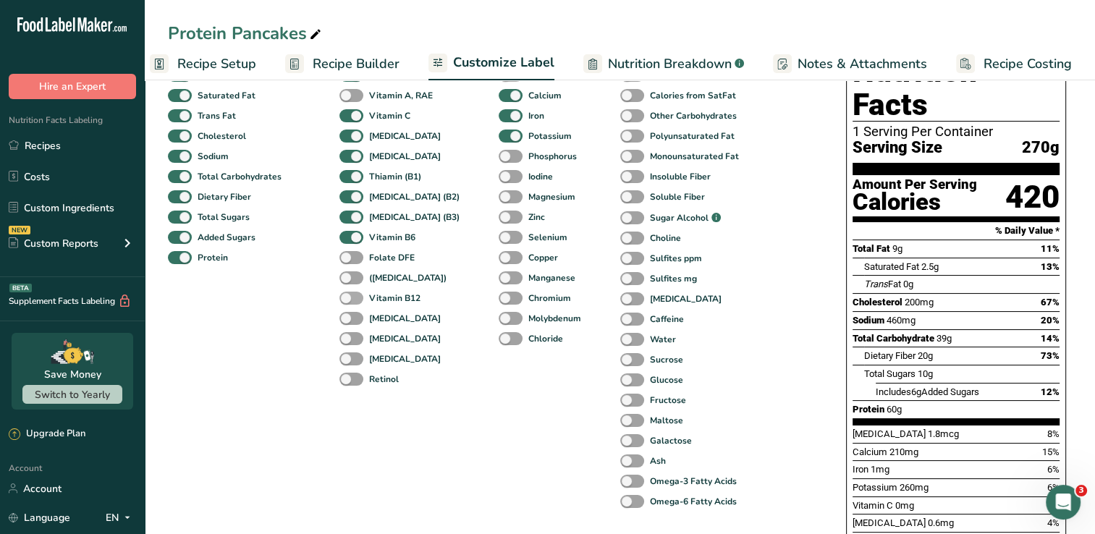
click at [352, 305] on span at bounding box center [351, 299] width 24 height 14
click at [349, 302] on input "Vitamin B12" at bounding box center [343, 297] width 9 height 9
checkbox input "true"
click at [353, 279] on span at bounding box center [351, 278] width 24 height 14
click at [349, 279] on input "([MEDICAL_DATA])" at bounding box center [343, 277] width 9 height 9
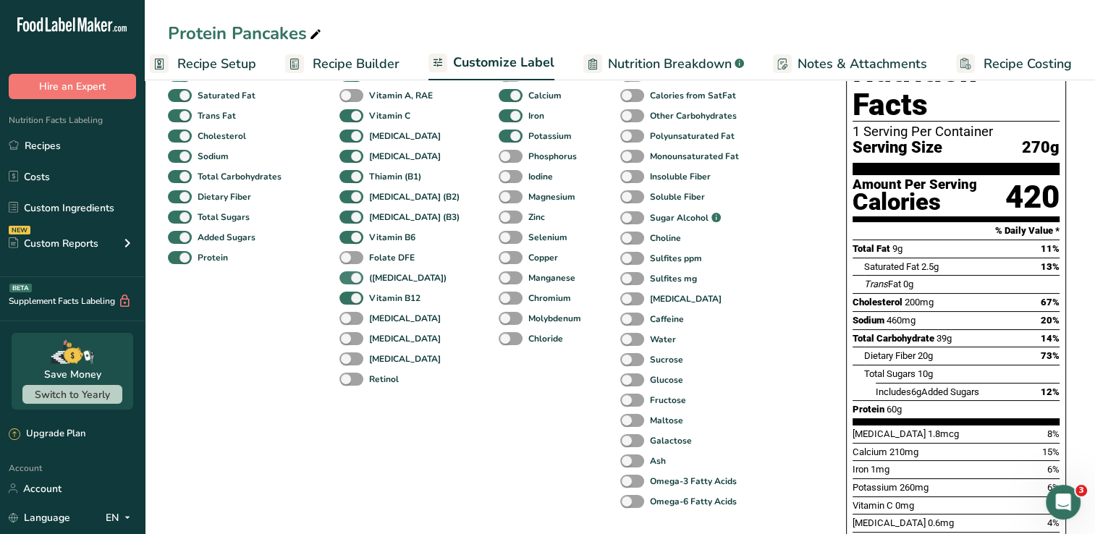
click at [353, 279] on span at bounding box center [351, 278] width 24 height 14
click at [349, 279] on input "([MEDICAL_DATA])" at bounding box center [343, 277] width 9 height 9
checkbox input "false"
click at [355, 261] on span at bounding box center [351, 258] width 24 height 14
click at [349, 261] on input "Folate DFE" at bounding box center [343, 257] width 9 height 9
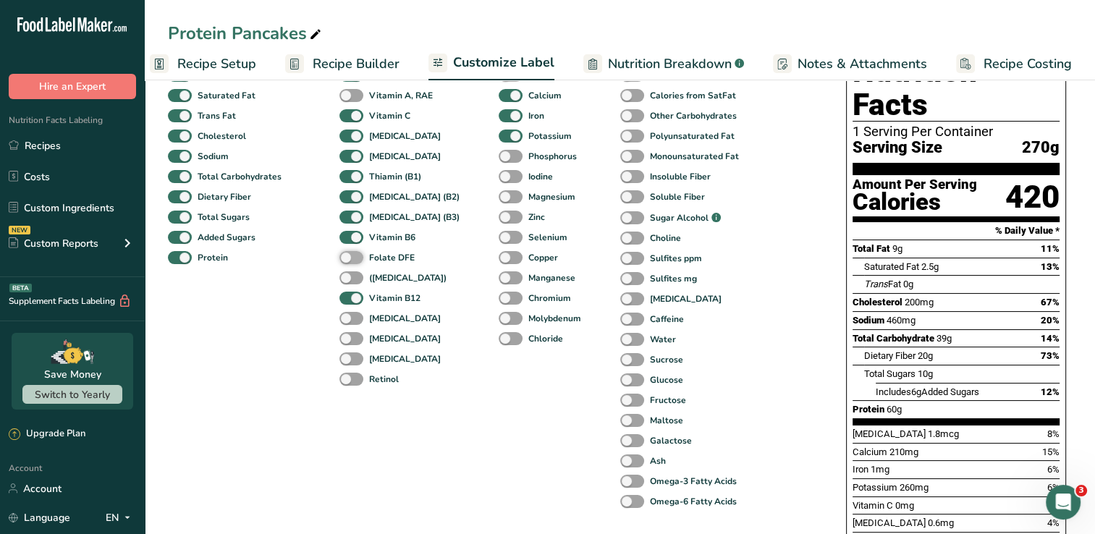
checkbox input "true"
drag, startPoint x: 601, startPoint y: 501, endPoint x: 609, endPoint y: 476, distance: 25.6
click at [620, 490] on div "Other Nutrients Calories from Fat Calories from SatFat Other Carbohydrates Poly…" at bounding box center [681, 276] width 123 height 472
click at [620, 476] on div "Omega-3 Fatty Acids" at bounding box center [635, 481] width 31 height 20
click at [620, 482] on span at bounding box center [632, 482] width 24 height 14
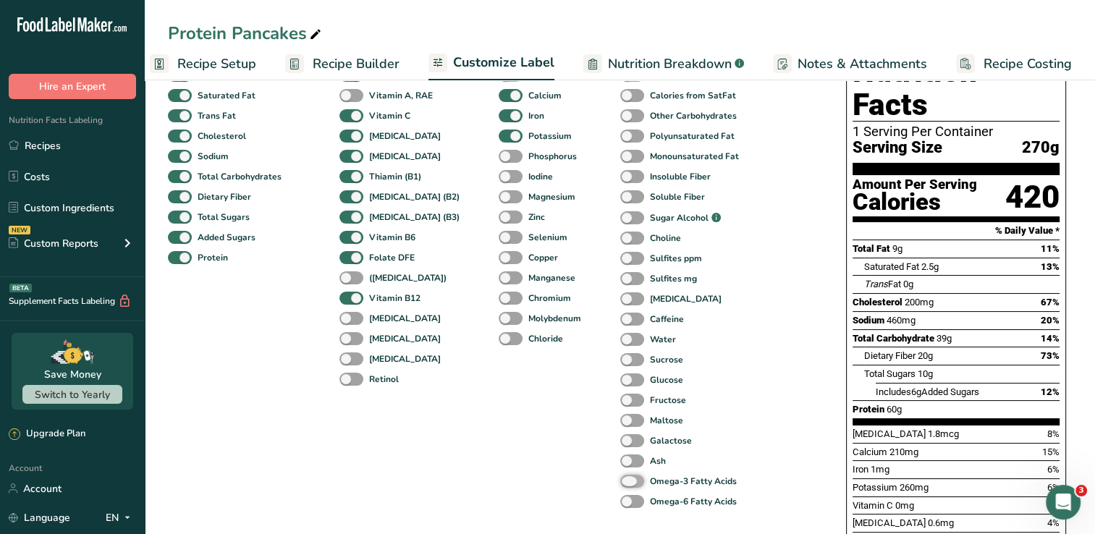
click at [620, 482] on input "Omega-3 Fatty Acids" at bounding box center [624, 480] width 9 height 9
checkbox input "true"
click at [620, 501] on span at bounding box center [632, 502] width 24 height 14
click at [620, 501] on input "Omega-6 Fatty Acids" at bounding box center [624, 500] width 9 height 9
checkbox input "true"
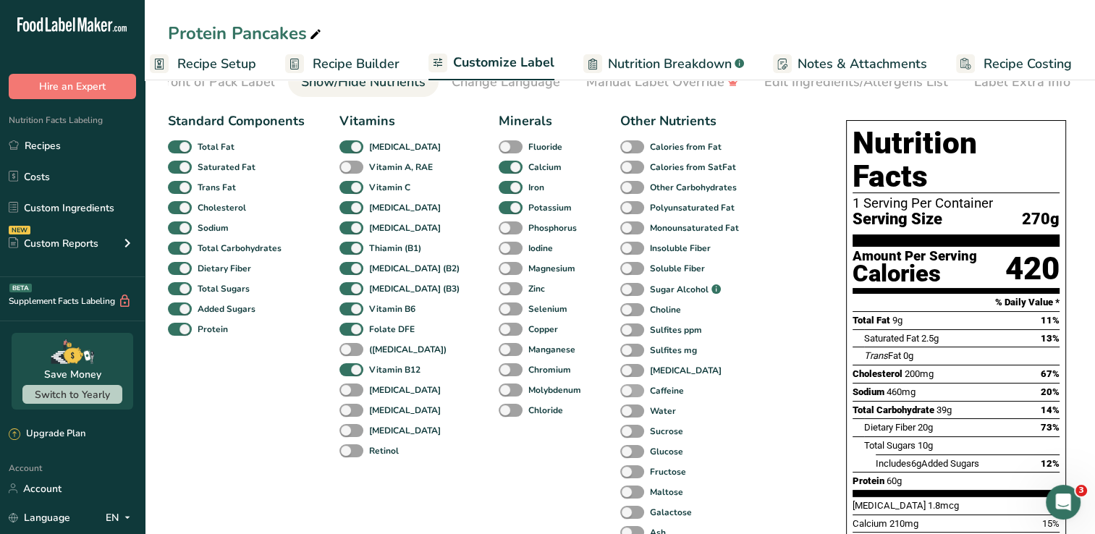
scroll to position [0, 0]
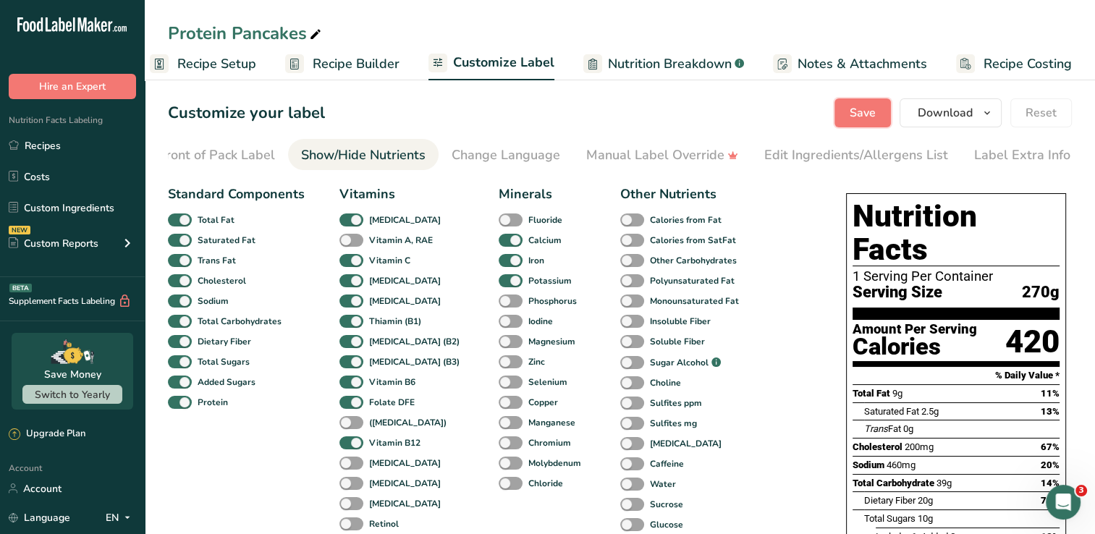
click at [878, 111] on button "Save" at bounding box center [862, 112] width 56 height 29
click at [965, 119] on span "Download" at bounding box center [944, 112] width 55 height 17
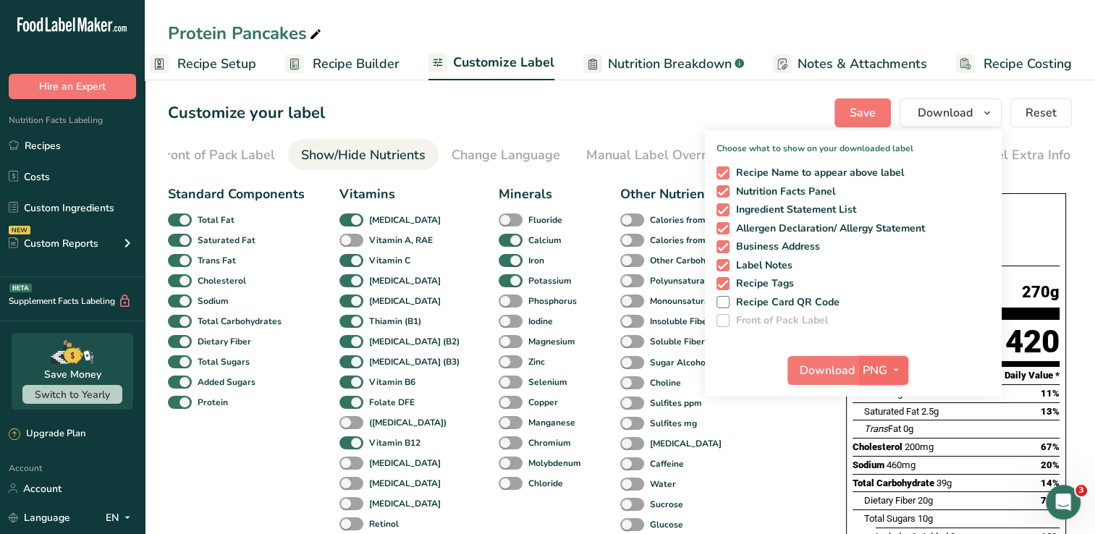
click at [889, 375] on span "button" at bounding box center [895, 370] width 17 height 17
click at [892, 403] on link "PNG" at bounding box center [885, 400] width 46 height 24
click at [828, 362] on span "Download" at bounding box center [827, 370] width 55 height 17
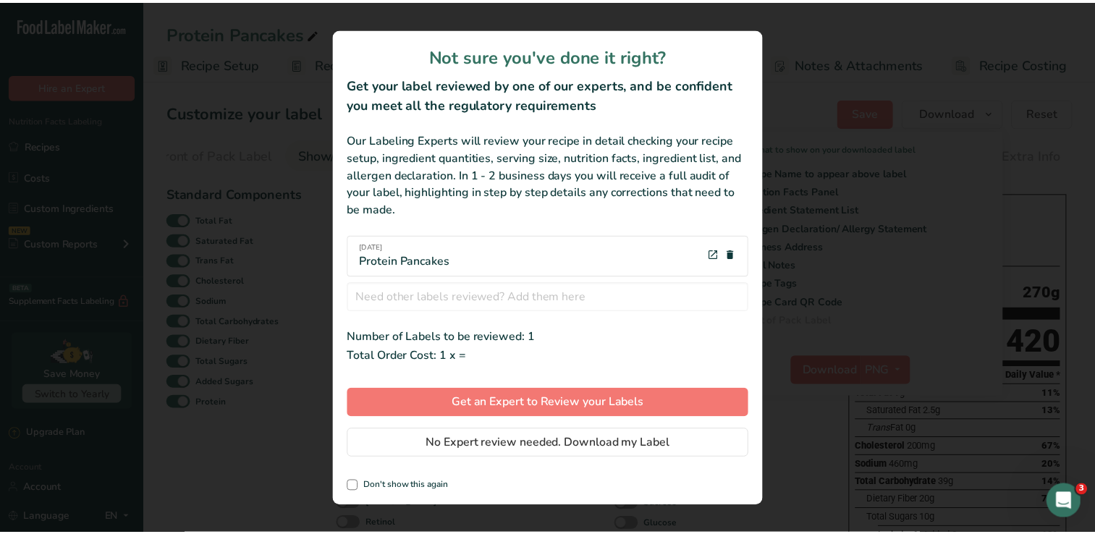
scroll to position [0, 7]
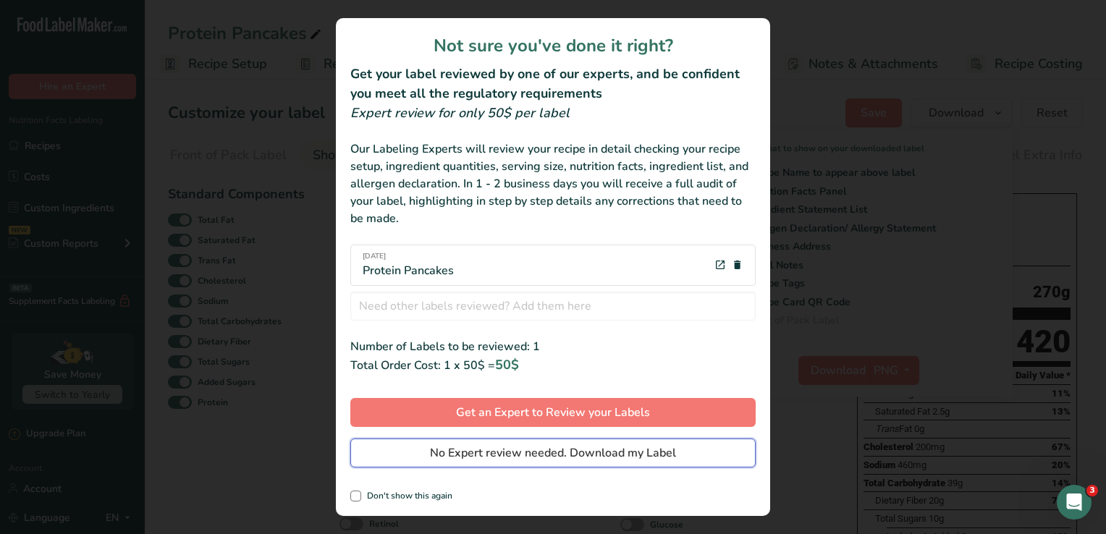
click at [700, 453] on button "No Expert review needed. Download my Label" at bounding box center [552, 452] width 405 height 29
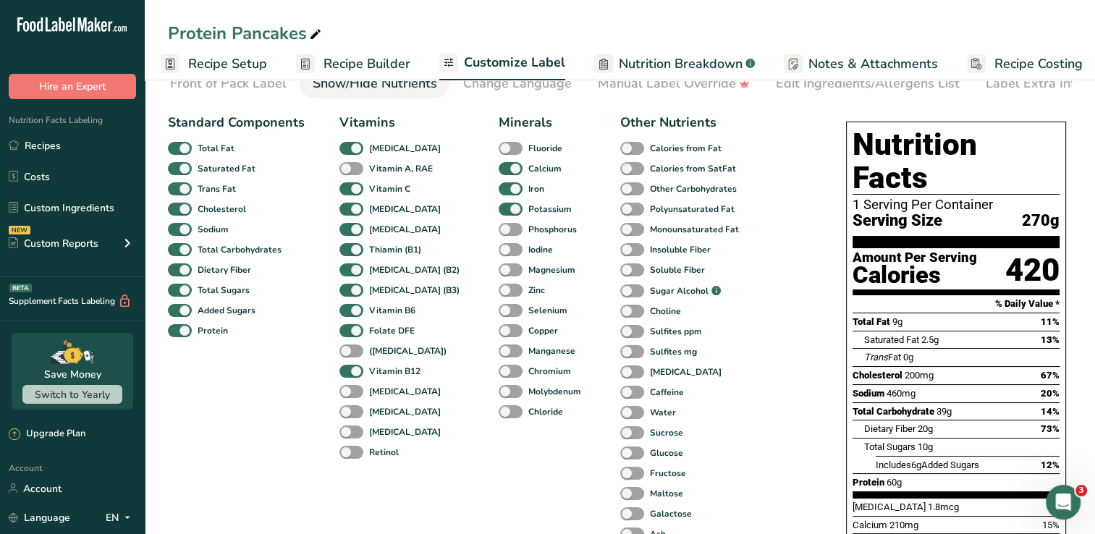
scroll to position [72, 0]
